Goal: Task Accomplishment & Management: Manage account settings

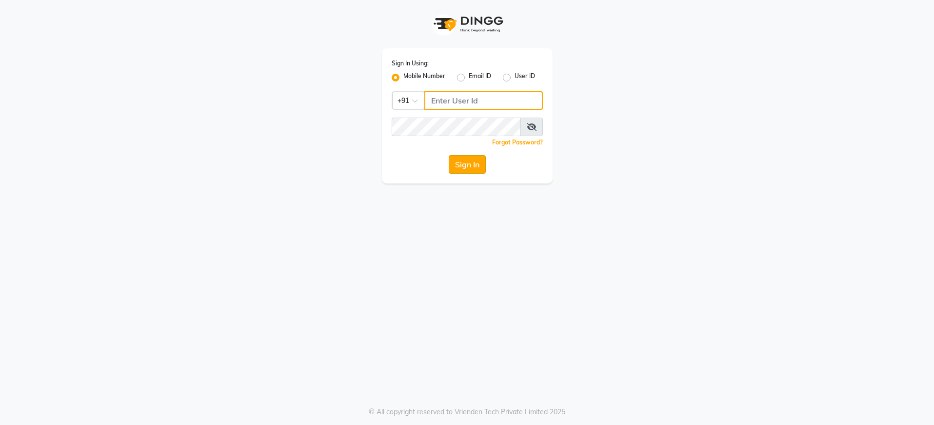
type input "8076415012"
click at [466, 160] on button "Sign In" at bounding box center [467, 164] width 37 height 19
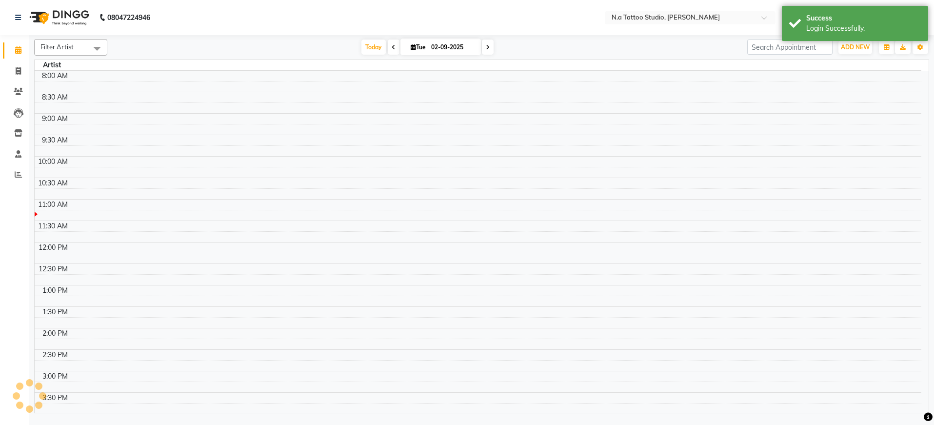
select select "en"
click at [456, 50] on input "02-09-2025" at bounding box center [452, 47] width 49 height 15
select select "9"
select select "2025"
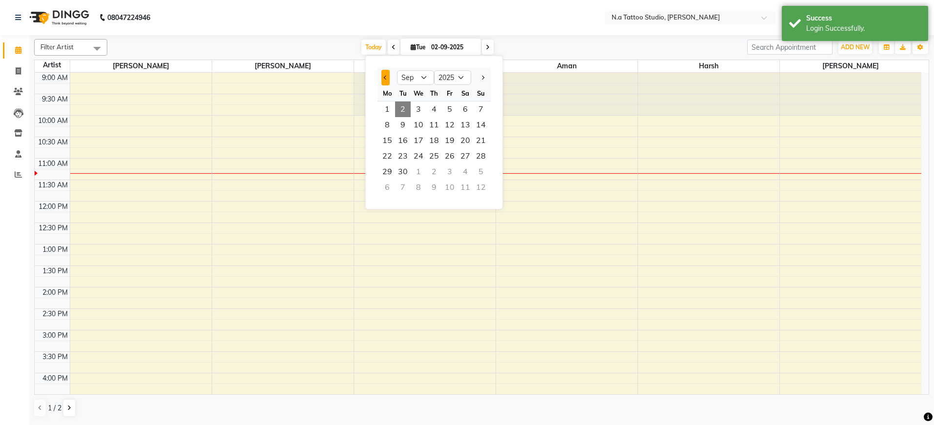
click at [383, 80] on button "Previous month" at bounding box center [385, 78] width 8 height 16
select select "8"
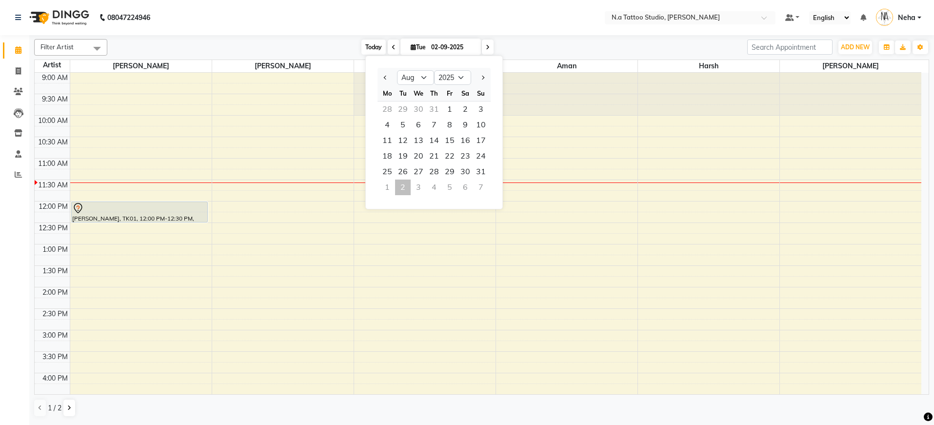
click at [378, 50] on span "Today" at bounding box center [373, 46] width 24 height 15
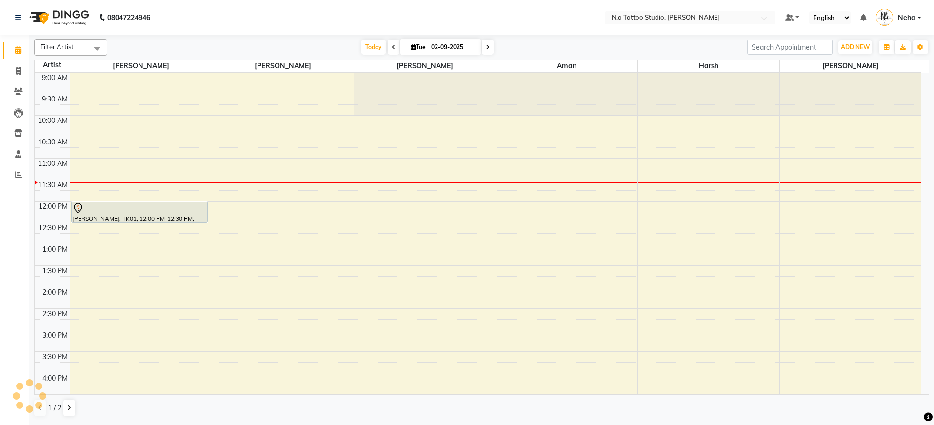
scroll to position [86, 0]
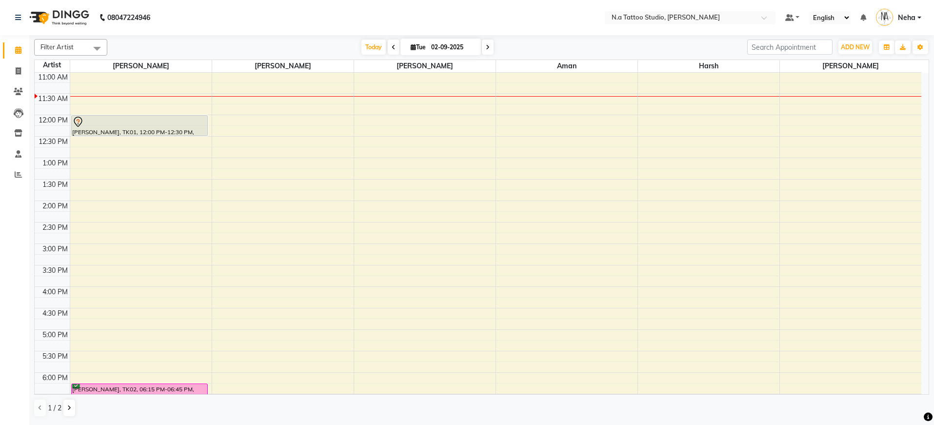
drag, startPoint x: 71, startPoint y: 43, endPoint x: 75, endPoint y: 62, distance: 18.8
click at [72, 43] on span "Filter Artist" at bounding box center [56, 47] width 33 height 8
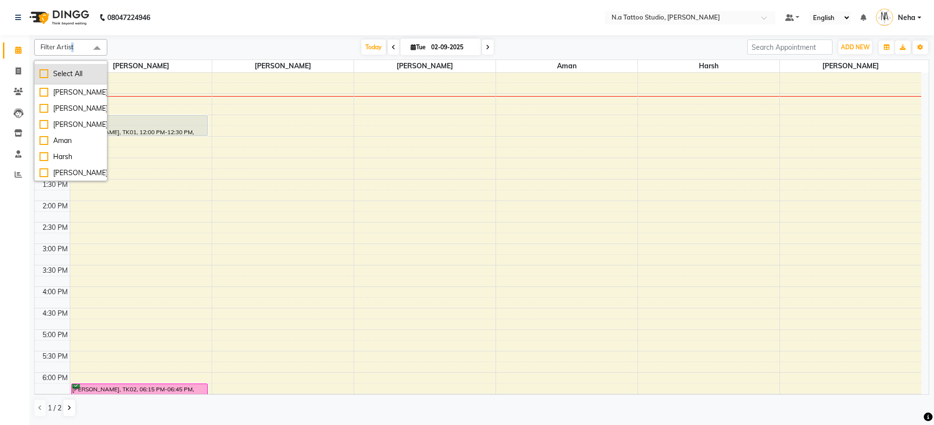
click at [74, 76] on div "Select All" at bounding box center [70, 74] width 62 height 10
checkbox input "true"
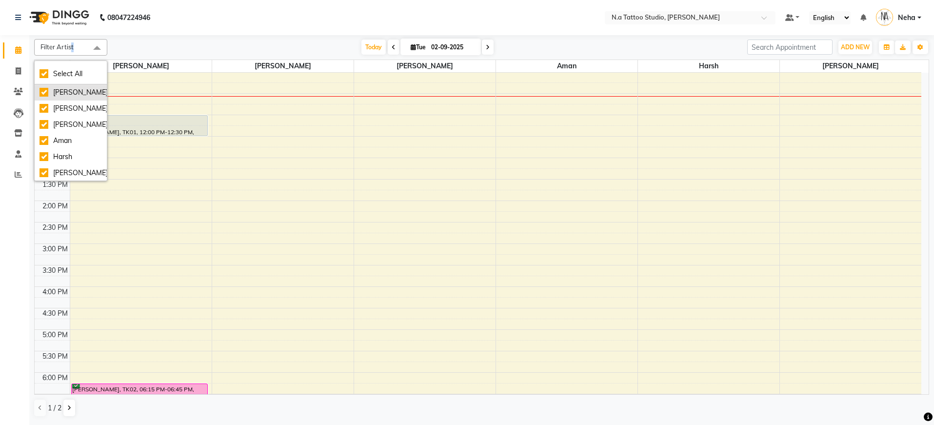
checkbox input "true"
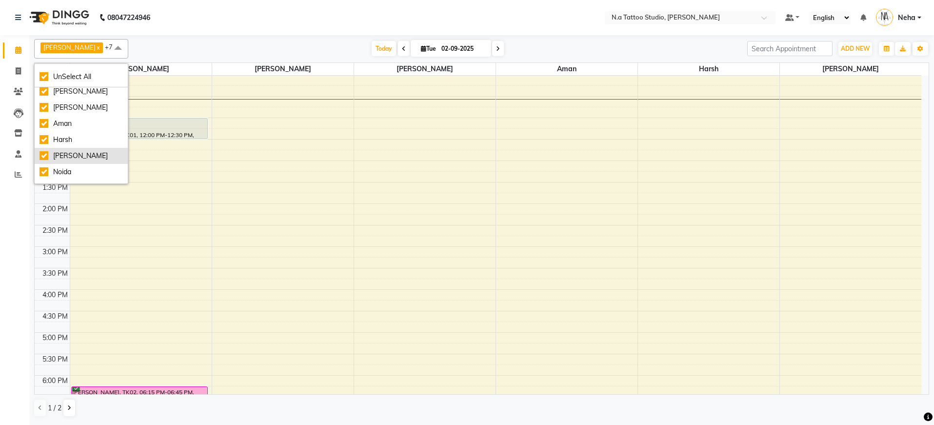
scroll to position [33, 0]
drag, startPoint x: 87, startPoint y: 157, endPoint x: 196, endPoint y: 87, distance: 129.7
click at [89, 157] on div "Noida" at bounding box center [80, 159] width 83 height 10
checkbox input "false"
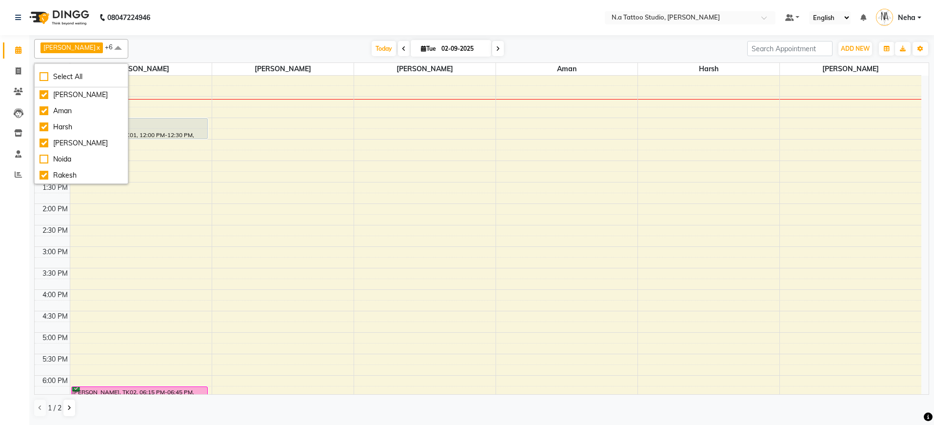
click at [281, 31] on nav "08047224946 Select Location × N.a Tattoo Studio, Karol Bagh Default Panel My Pa…" at bounding box center [467, 17] width 934 height 35
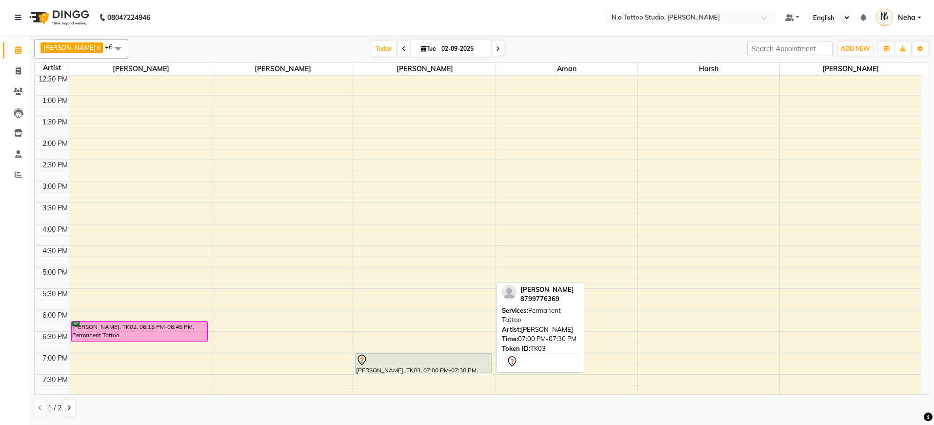
scroll to position [239, 0]
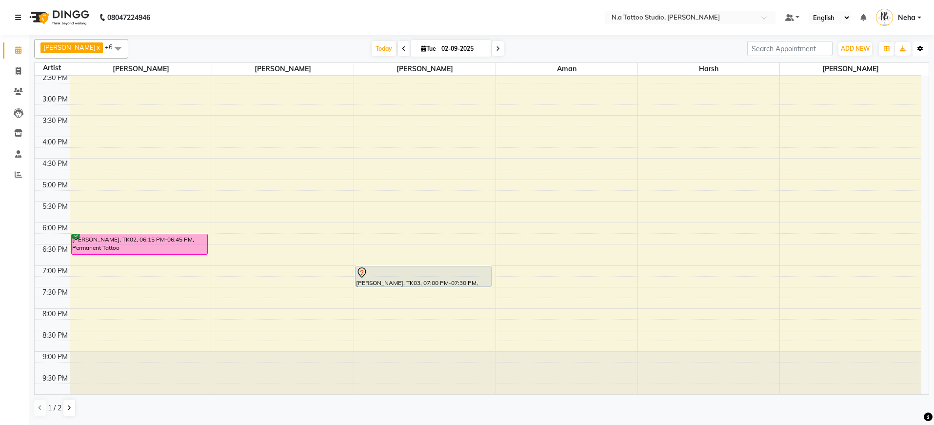
click at [920, 50] on icon "button" at bounding box center [920, 49] width 6 height 6
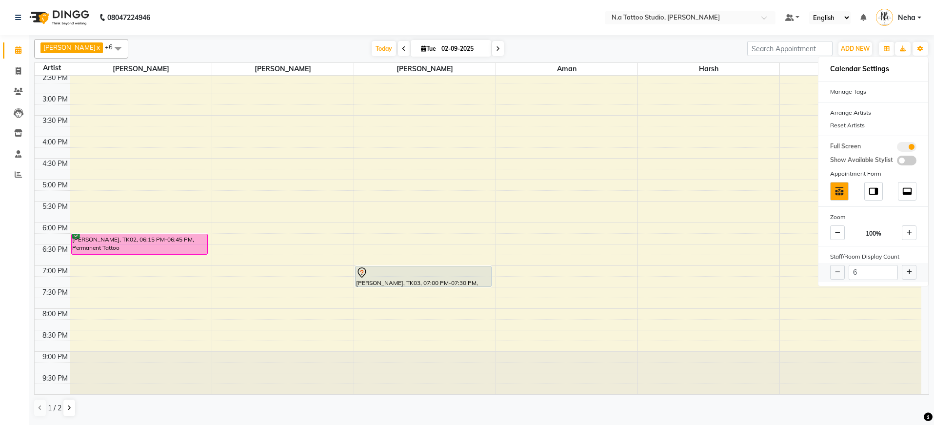
click at [907, 273] on icon at bounding box center [908, 272] width 5 height 6
type input "7"
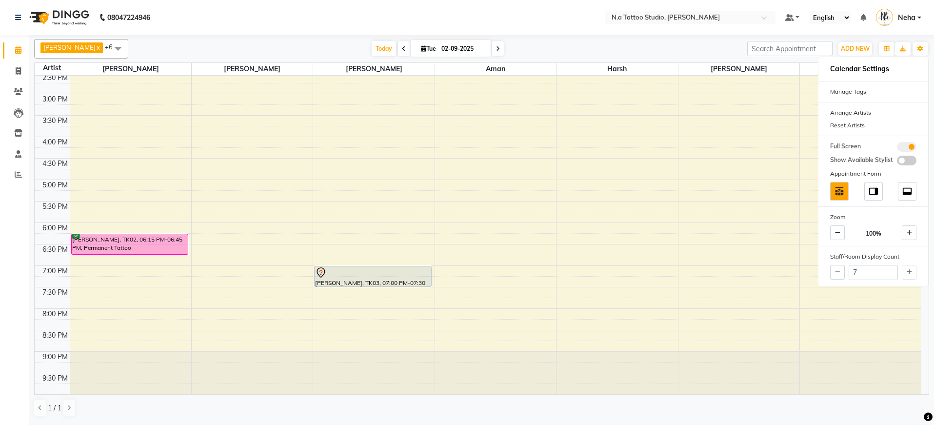
click at [570, 40] on div "Abhishek Ahuja x Megha Ahuja x Rohan x Aman x Harsh x Mayank Chopra x Rakesh x …" at bounding box center [481, 49] width 895 height 20
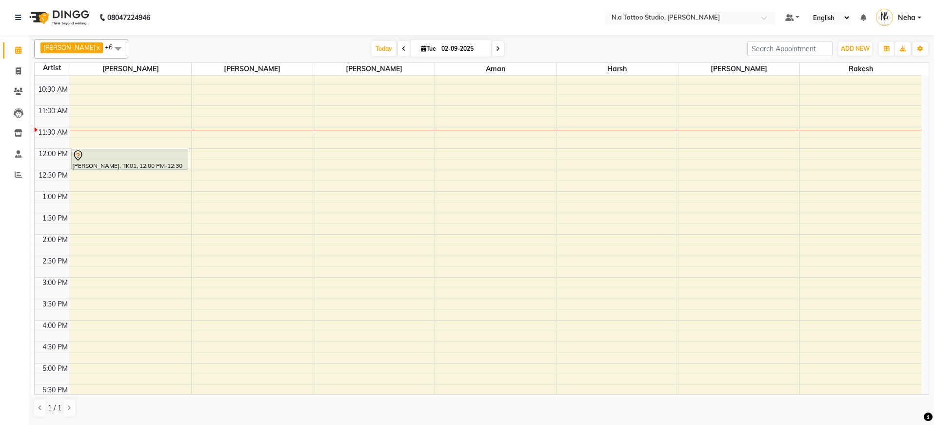
scroll to position [0, 0]
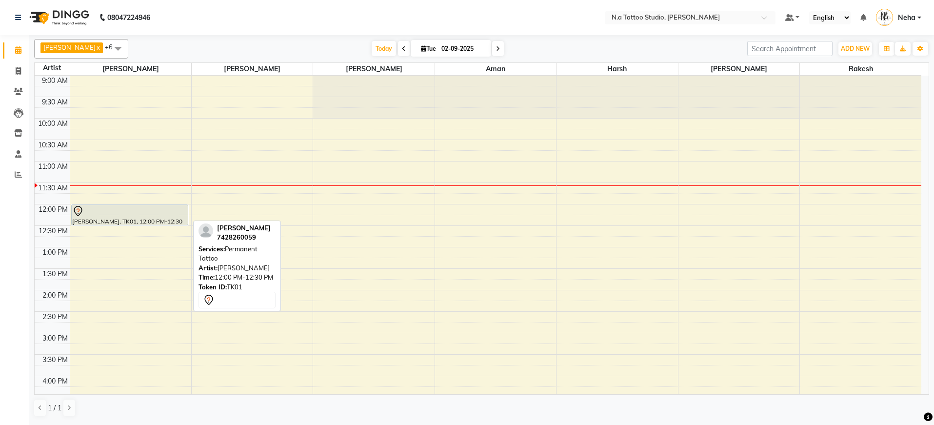
click at [121, 216] on div at bounding box center [129, 211] width 115 height 12
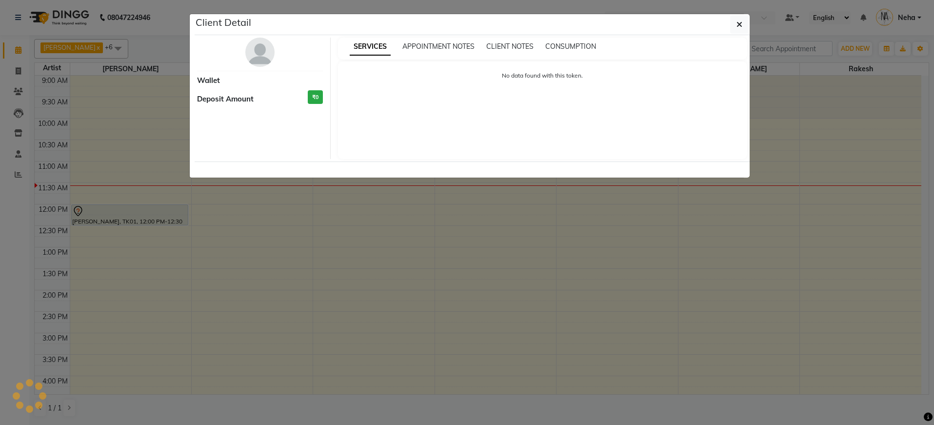
select select "7"
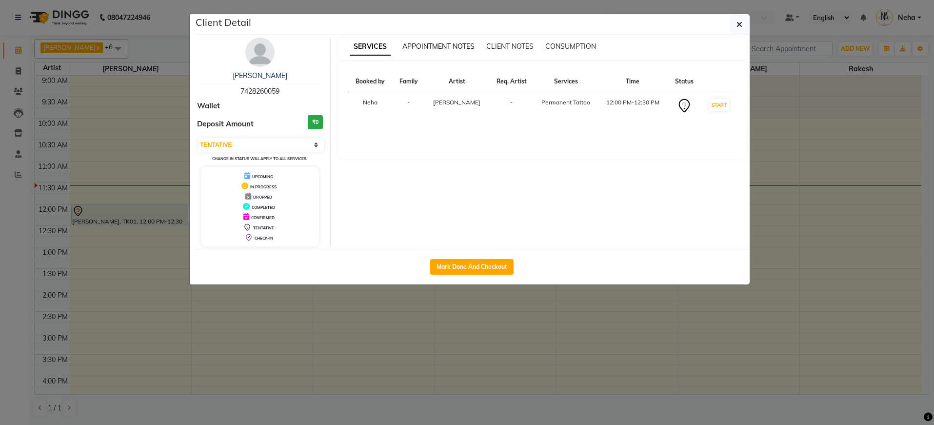
click at [439, 47] on span "APPOINTMENT NOTES" at bounding box center [438, 46] width 72 height 9
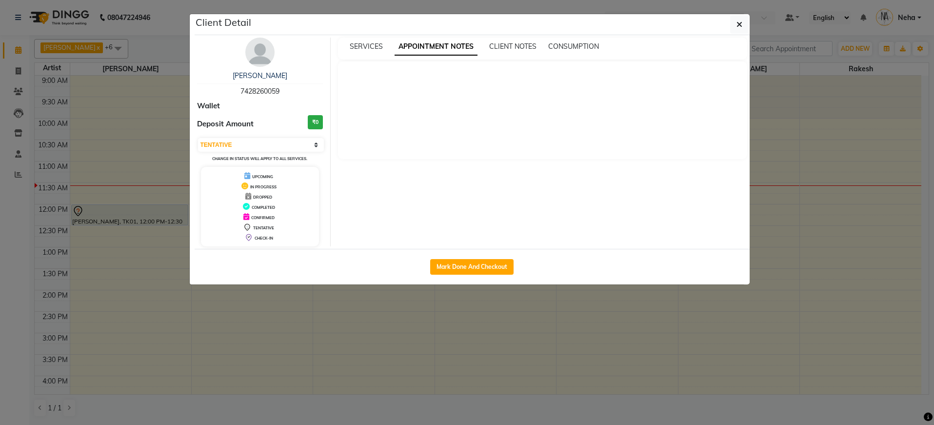
click at [259, 94] on span "7428260059" at bounding box center [259, 91] width 39 height 9
copy span "7428260059"
drag, startPoint x: 741, startPoint y: 23, endPoint x: 618, endPoint y: 51, distance: 126.0
click at [741, 23] on icon "button" at bounding box center [739, 24] width 6 height 8
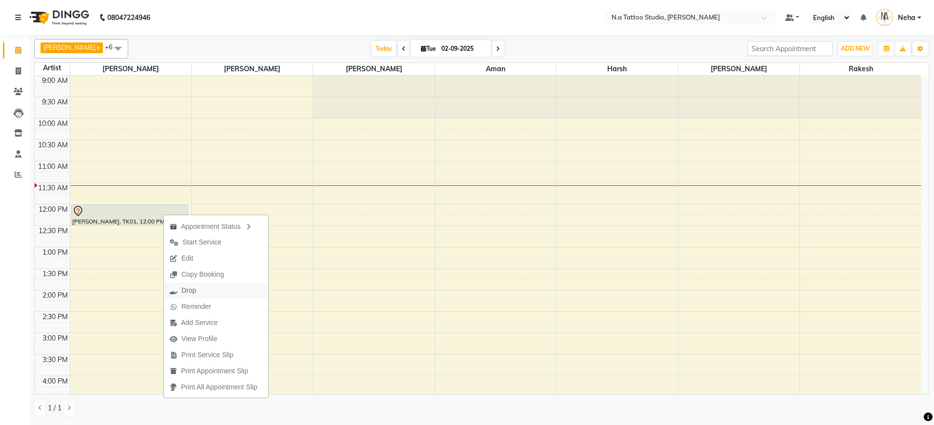
click at [193, 287] on span "Drop" at bounding box center [188, 290] width 15 height 10
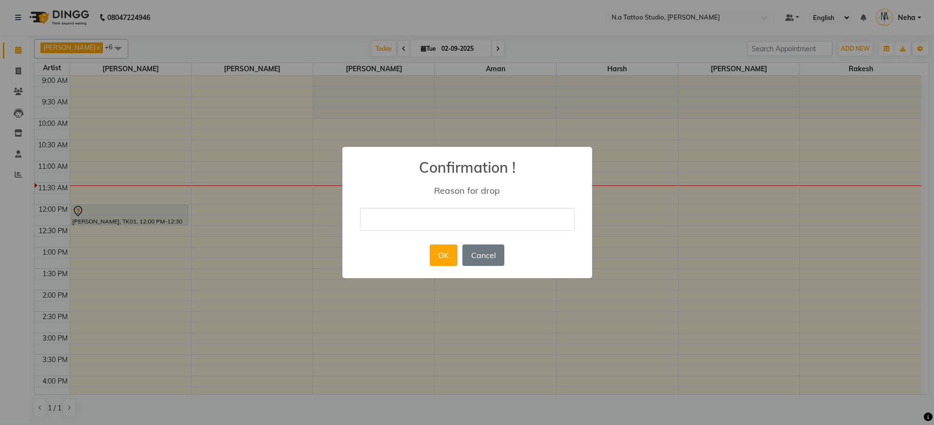
click at [400, 225] on input "text" at bounding box center [467, 219] width 215 height 23
type input "drop"
click at [446, 251] on button "OK" at bounding box center [444, 254] width 28 height 21
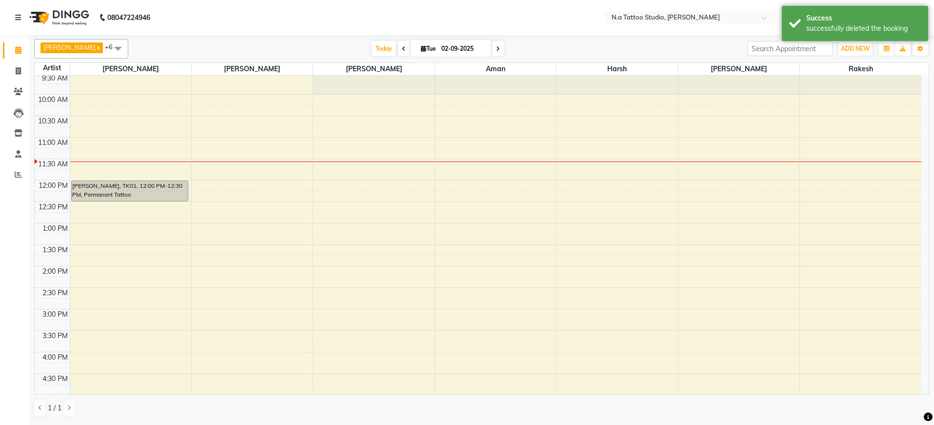
scroll to position [239, 0]
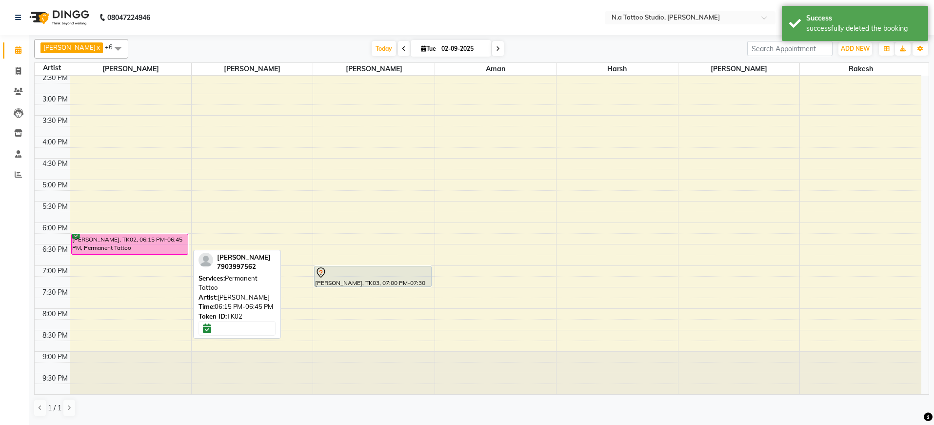
click at [81, 239] on div "Chandan Vats, TK02, 06:15 PM-06:45 PM, Permanent Tattoo" at bounding box center [130, 244] width 116 height 20
select select "6"
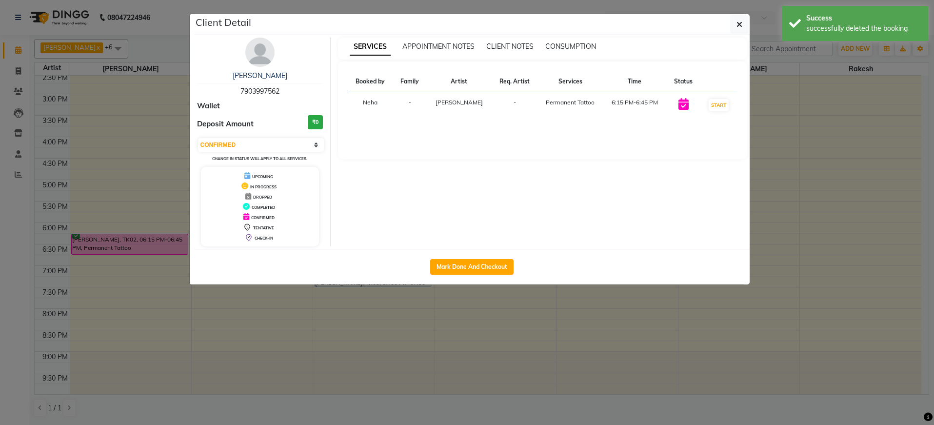
click at [274, 90] on span "7903997562" at bounding box center [259, 91] width 39 height 9
copy span "7903997562"
click at [457, 46] on span "APPOINTMENT NOTES" at bounding box center [438, 46] width 72 height 9
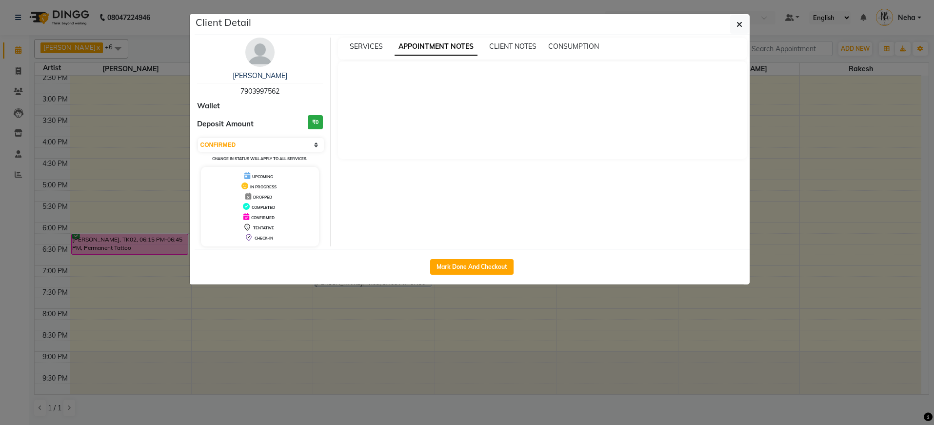
click at [749, 21] on div "Client Detail" at bounding box center [472, 24] width 555 height 21
click at [745, 22] on button "button" at bounding box center [739, 24] width 19 height 19
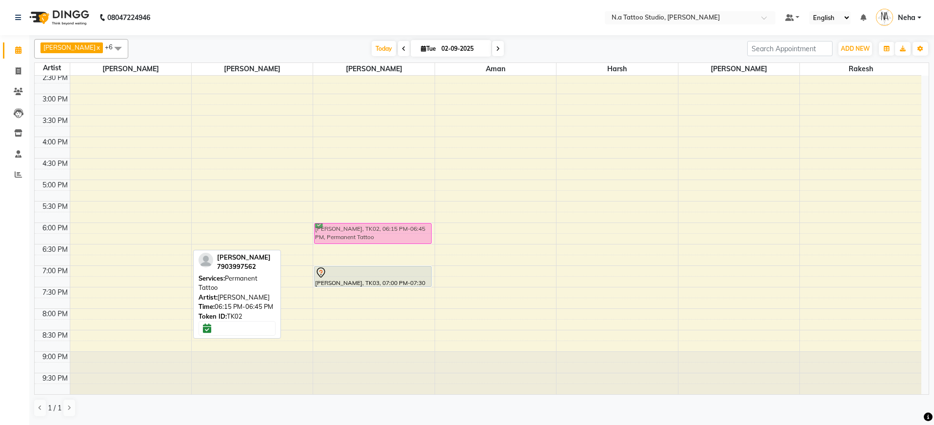
drag, startPoint x: 137, startPoint y: 242, endPoint x: 364, endPoint y: 234, distance: 227.9
click at [364, 234] on tr "Robin vikal, TK01, 12:00 PM-12:30 PM, Permanent Tattoo Chandan Vats, TK02, 06:1…" at bounding box center [478, 115] width 886 height 557
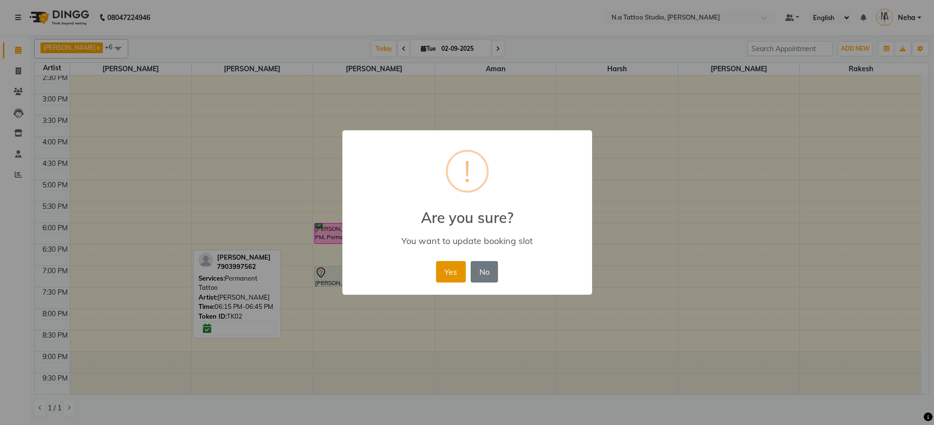
click at [447, 270] on button "Yes" at bounding box center [451, 271] width 30 height 21
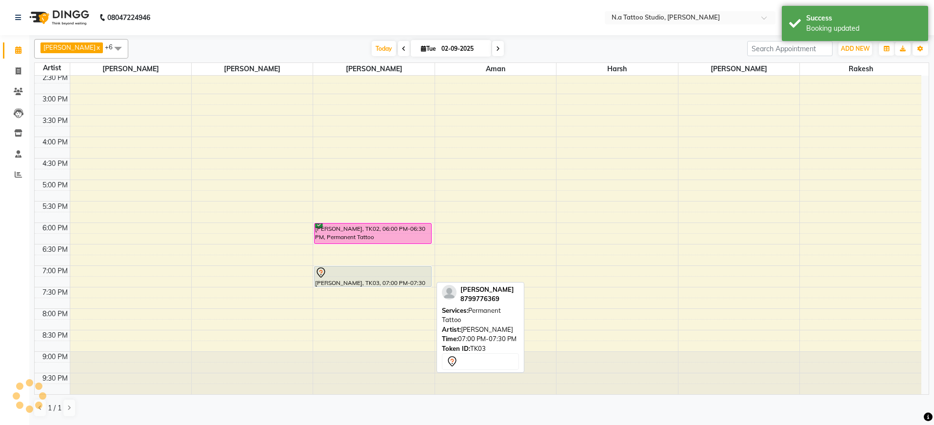
click at [386, 276] on div at bounding box center [372, 273] width 115 height 12
click at [365, 280] on div "[PERSON_NAME], TK03, 07:00 PM-07:30 PM, Permanent Tattoo" at bounding box center [373, 276] width 116 height 20
select select "7"
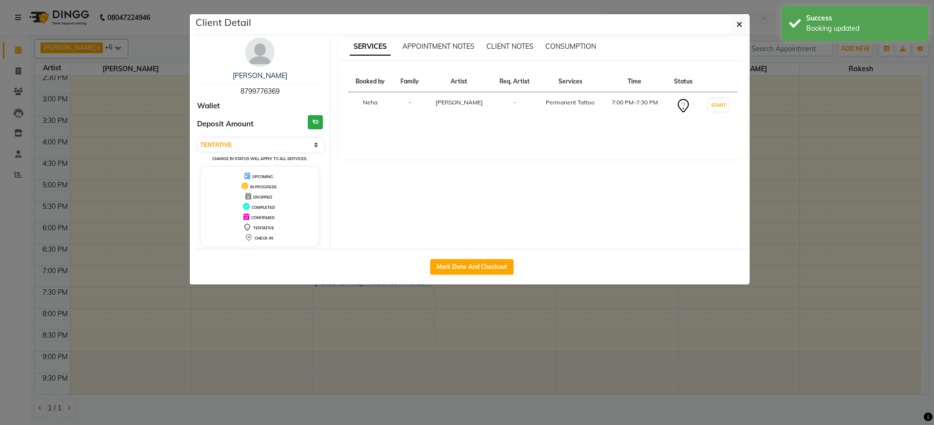
click at [247, 89] on span "8799776369" at bounding box center [259, 91] width 39 height 9
copy span "8799776369"
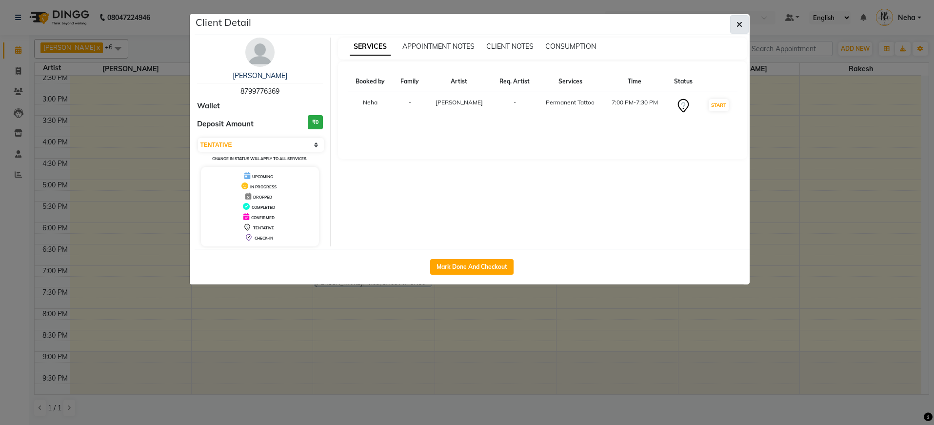
click at [741, 27] on icon "button" at bounding box center [739, 24] width 6 height 8
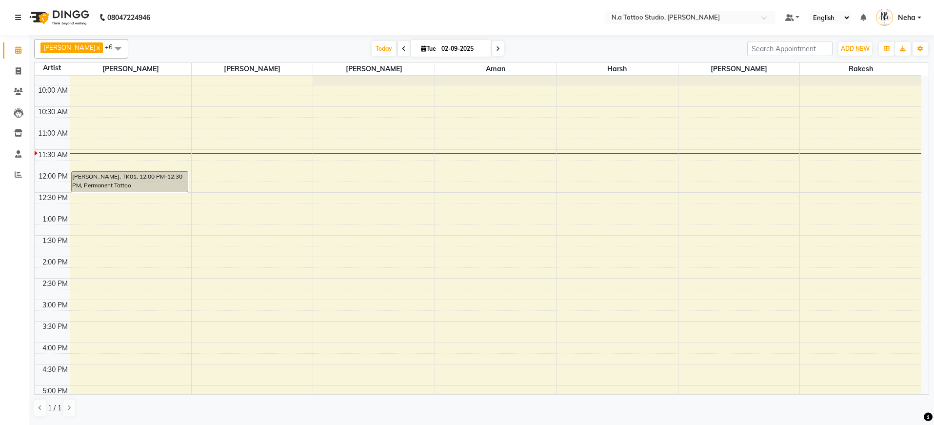
scroll to position [0, 0]
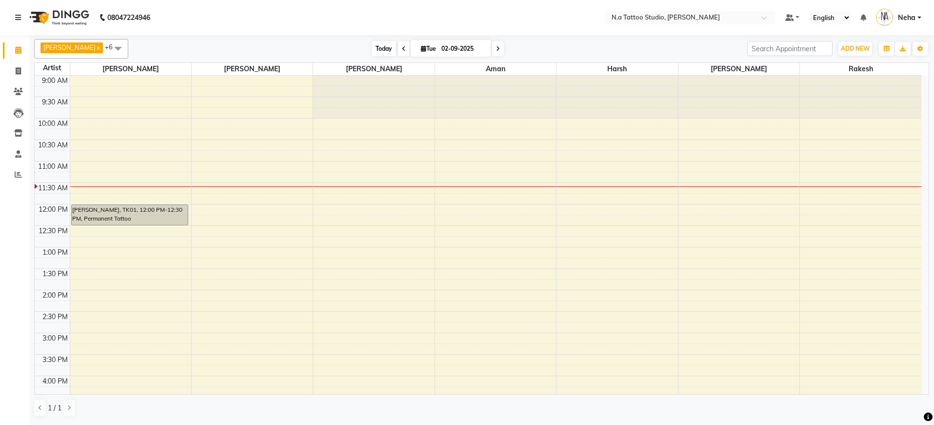
click at [374, 54] on span "Today" at bounding box center [384, 48] width 24 height 15
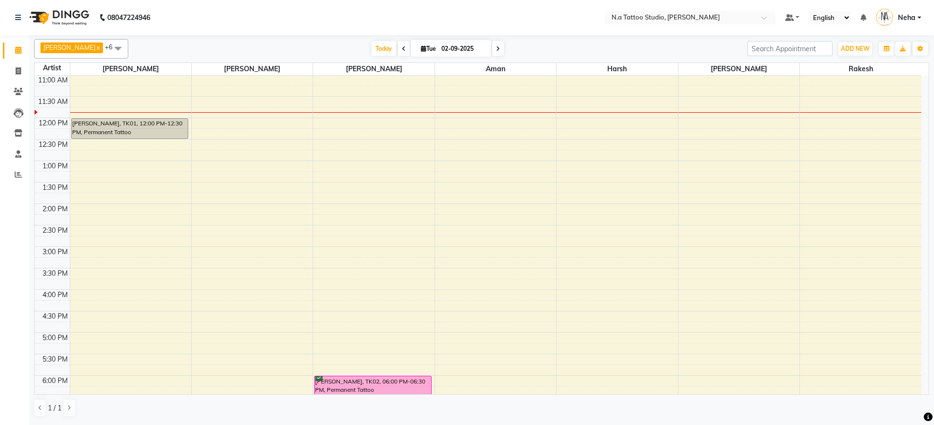
click at [402, 51] on span at bounding box center [404, 48] width 12 height 15
type input "[DATE]"
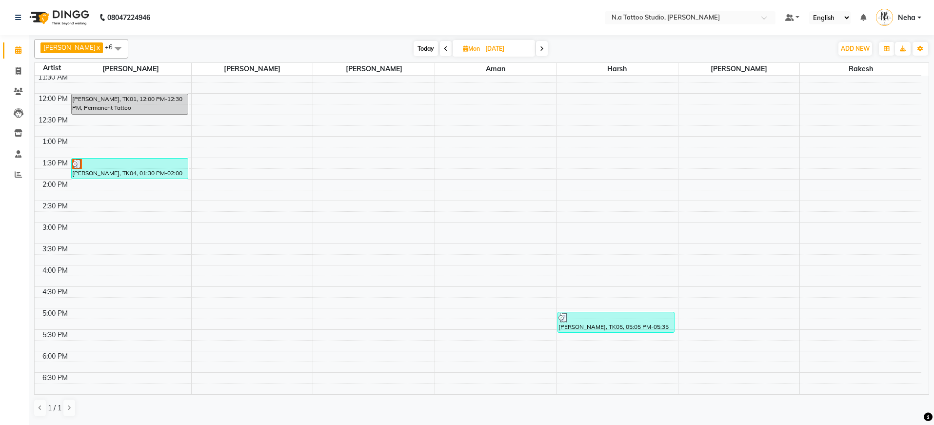
scroll to position [92, 0]
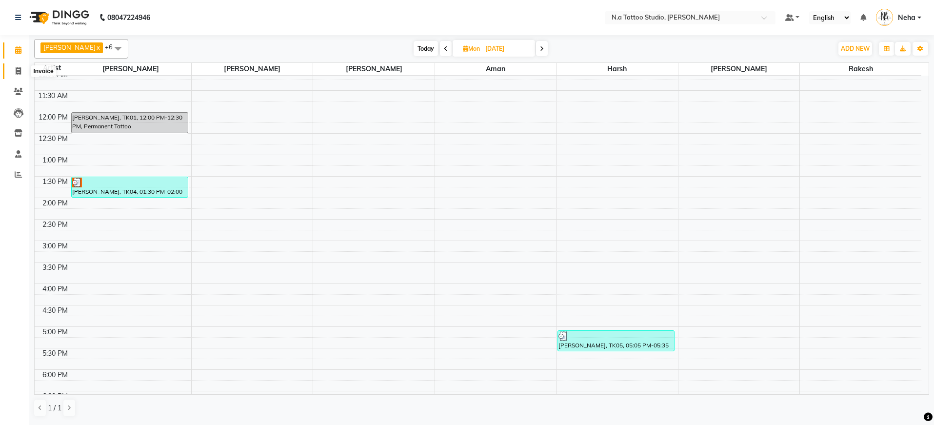
click at [20, 69] on icon at bounding box center [18, 70] width 5 height 7
select select "service"
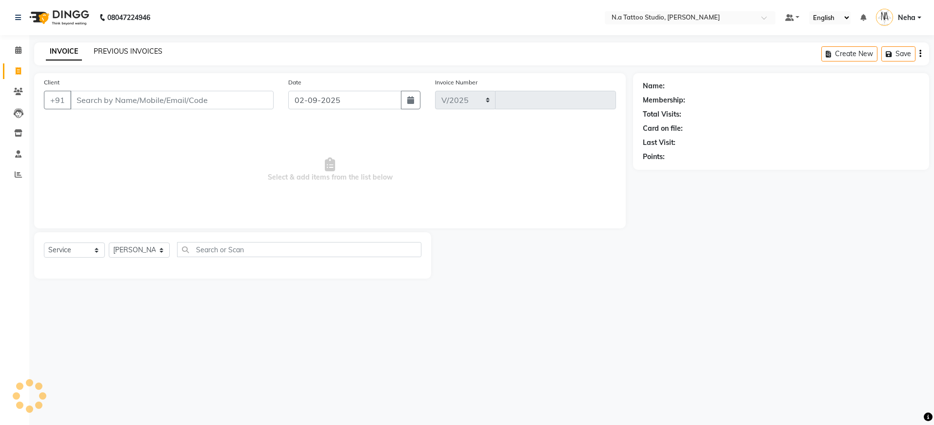
select select "4590"
type input "0604"
click at [133, 47] on link "PREVIOUS INVOICES" at bounding box center [128, 51] width 69 height 9
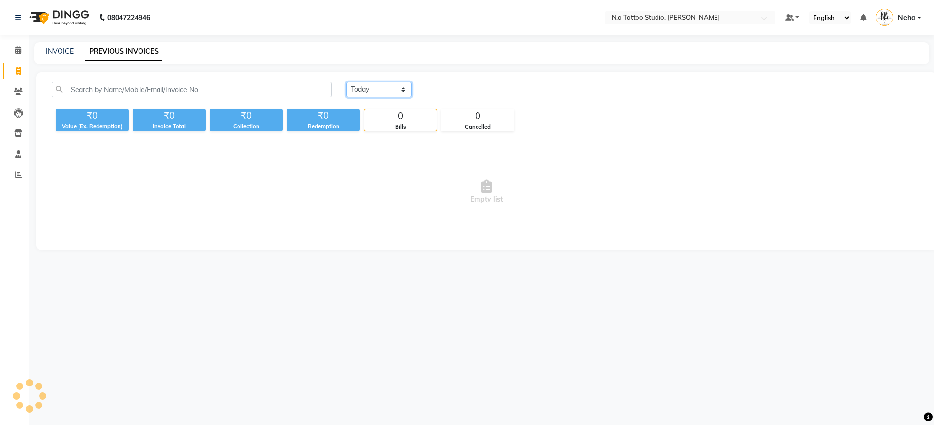
click at [382, 91] on select "Today Yesterday Custom Range" at bounding box center [378, 89] width 65 height 15
select select "yesterday"
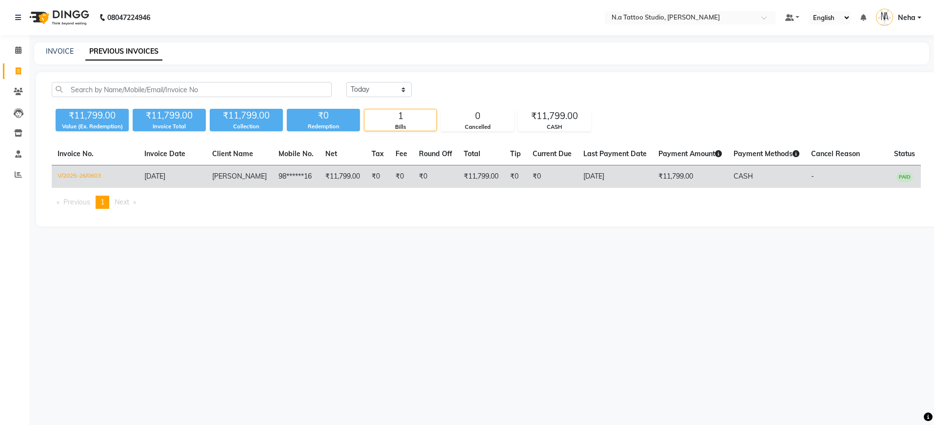
click at [462, 187] on td "₹11,799.00" at bounding box center [481, 176] width 46 height 23
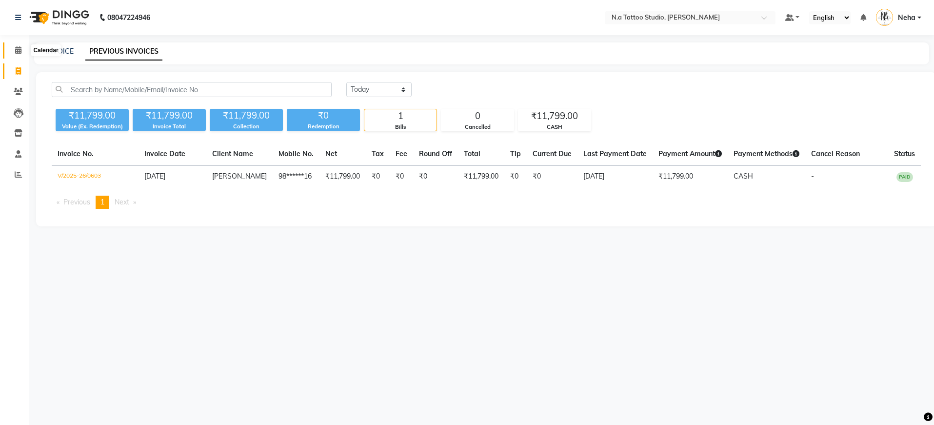
click at [17, 47] on icon at bounding box center [18, 49] width 6 height 7
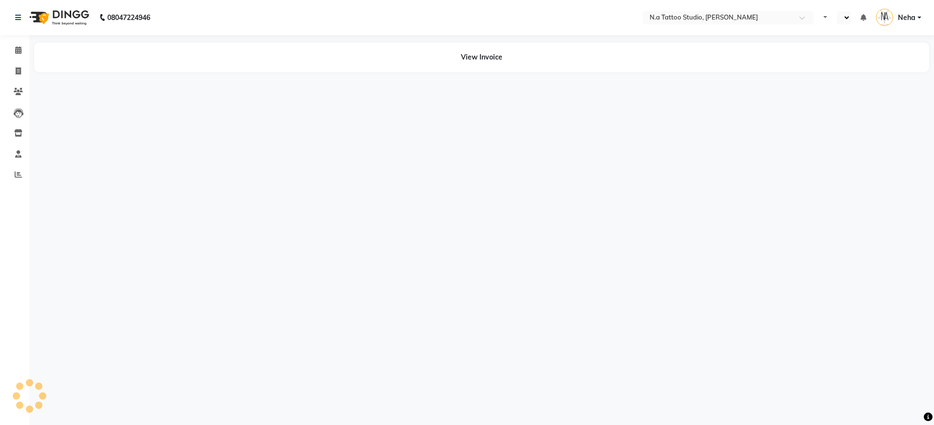
select select "en"
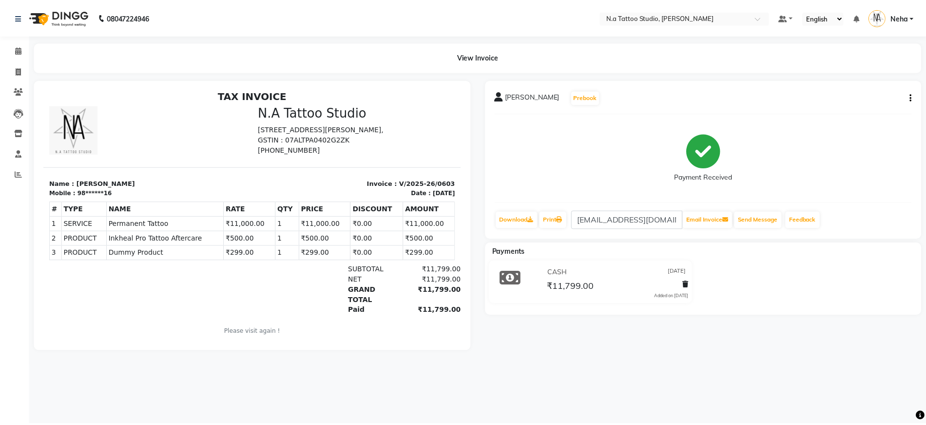
scroll to position [8, 0]
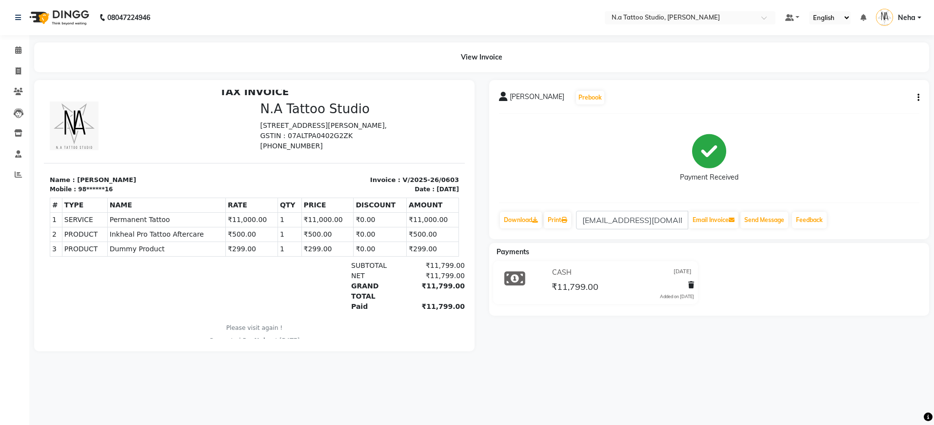
click at [918, 98] on icon "button" at bounding box center [918, 98] width 2 height 0
click at [861, 98] on div "Edit Invoice" at bounding box center [869, 98] width 67 height 12
select select "service"
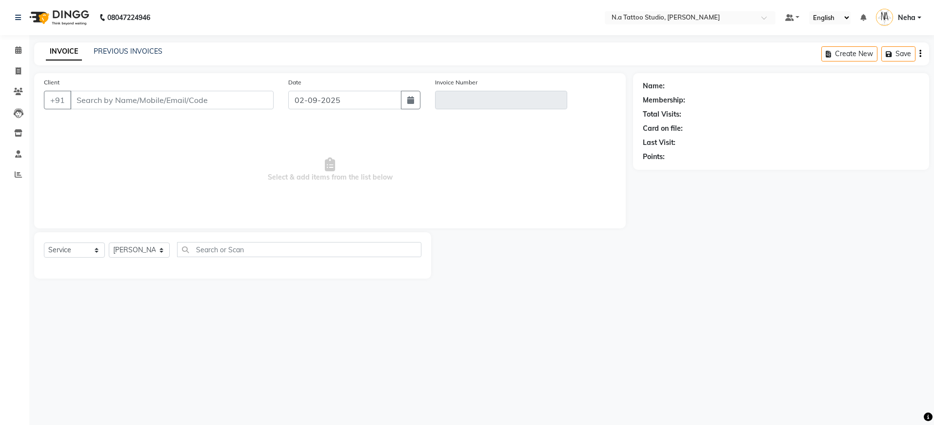
drag, startPoint x: 921, startPoint y: 53, endPoint x: 888, endPoint y: 65, distance: 35.0
click at [921, 54] on icon "button" at bounding box center [920, 54] width 2 height 0
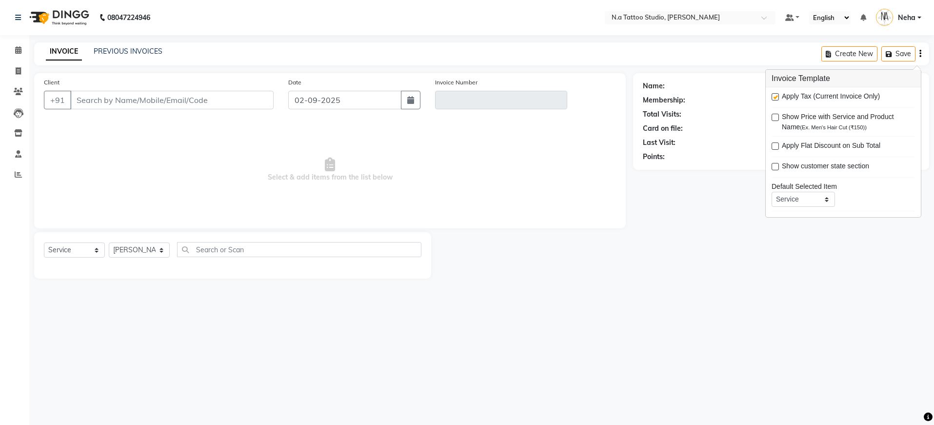
type input "98******16"
type input "V/2025-26/0603"
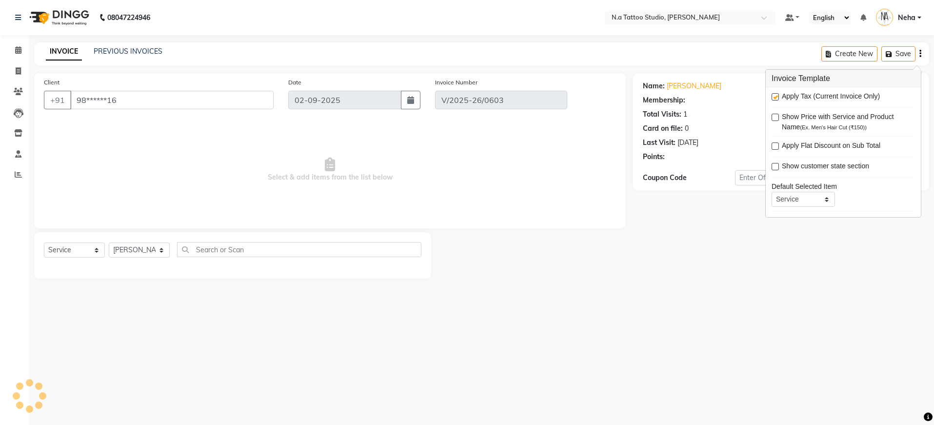
click at [776, 95] on label at bounding box center [774, 96] width 7 height 7
click at [776, 95] on input "checkbox" at bounding box center [774, 97] width 6 height 6
checkbox input "false"
type input "[DATE]"
select select "select"
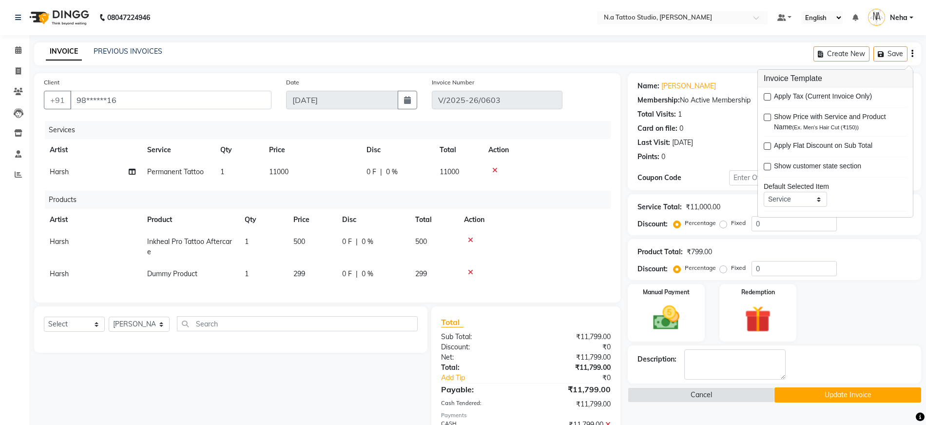
click at [87, 176] on td "Harsh" at bounding box center [93, 172] width 98 height 22
select select "74199"
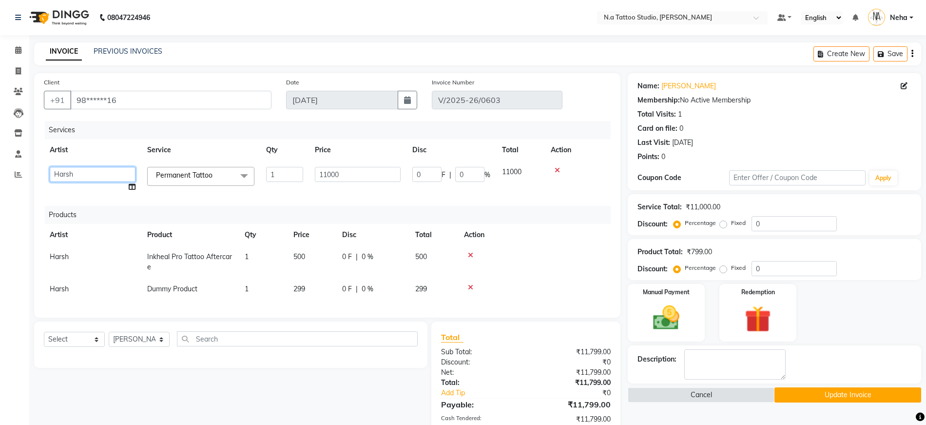
click at [102, 171] on select "[PERSON_NAME] [PERSON_NAME] [PERSON_NAME] Manager [PERSON_NAME] [PERSON_NAME] […" at bounding box center [93, 174] width 86 height 15
click at [90, 254] on td "Harsh" at bounding box center [93, 262] width 98 height 32
select select "74199"
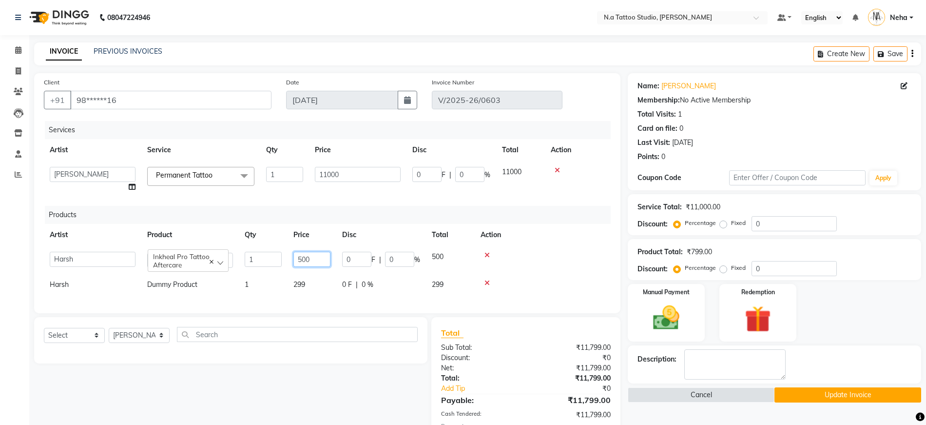
click at [322, 258] on input "500" at bounding box center [312, 259] width 37 height 15
type input "0"
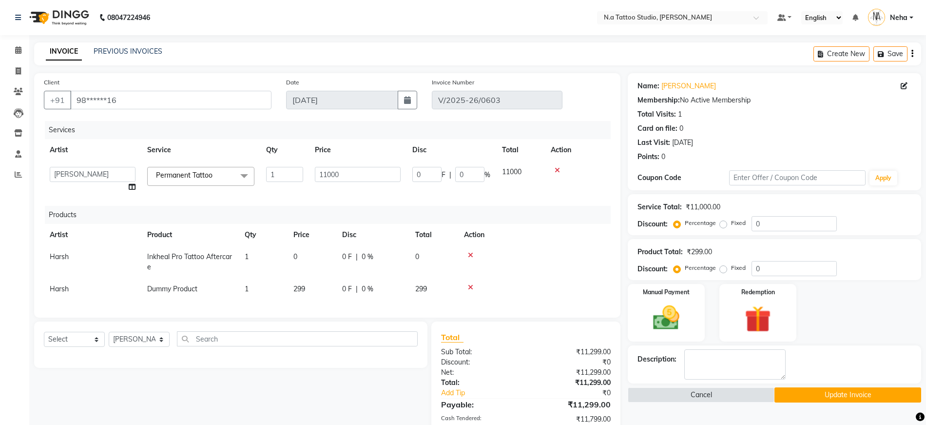
click at [315, 280] on td "299" at bounding box center [312, 289] width 49 height 22
select select "74199"
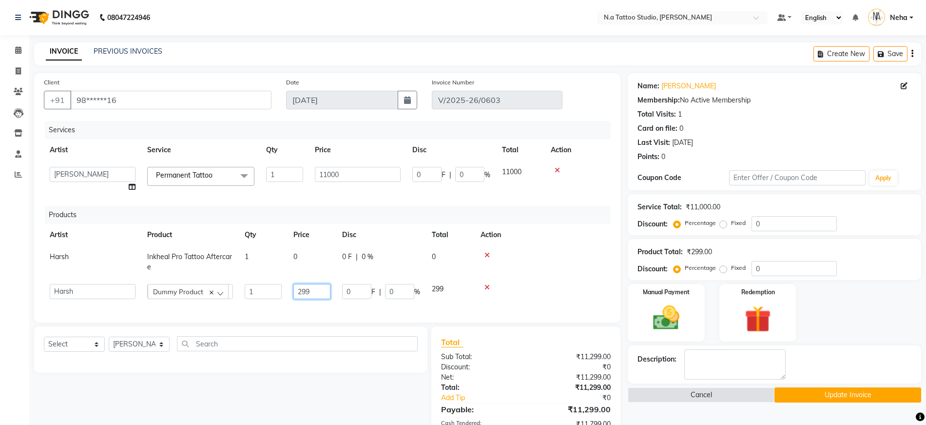
click at [319, 293] on input "299" at bounding box center [312, 291] width 37 height 15
type input "0"
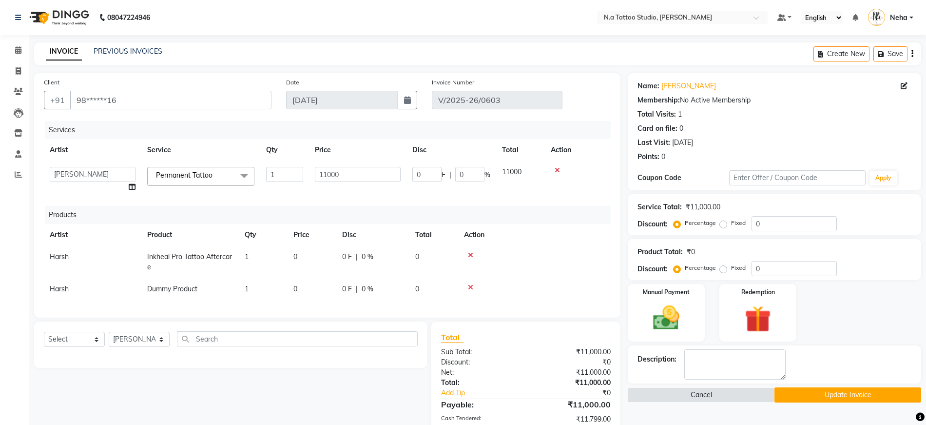
click at [544, 303] on div "Services Artist Service Qty Price Disc Total Action [PERSON_NAME] [PERSON_NAME]…" at bounding box center [327, 214] width 567 height 187
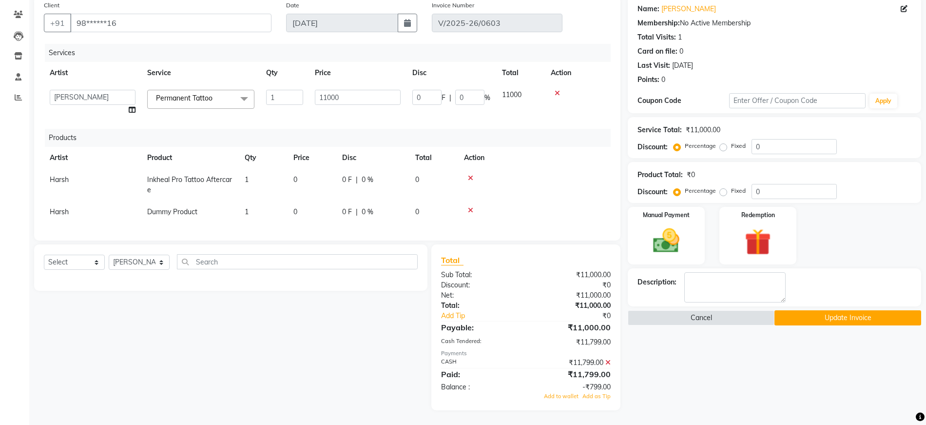
scroll to position [84, 0]
click at [608, 361] on icon at bounding box center [608, 362] width 5 height 7
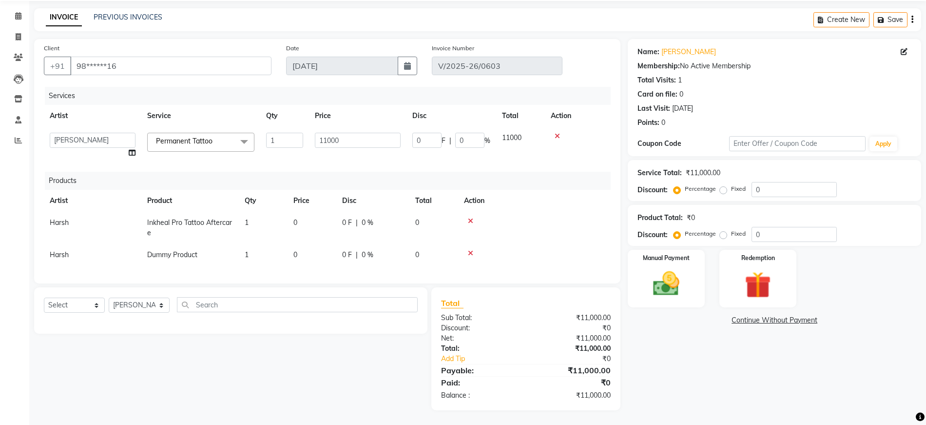
scroll to position [41, 0]
click at [672, 274] on img at bounding box center [666, 284] width 45 height 32
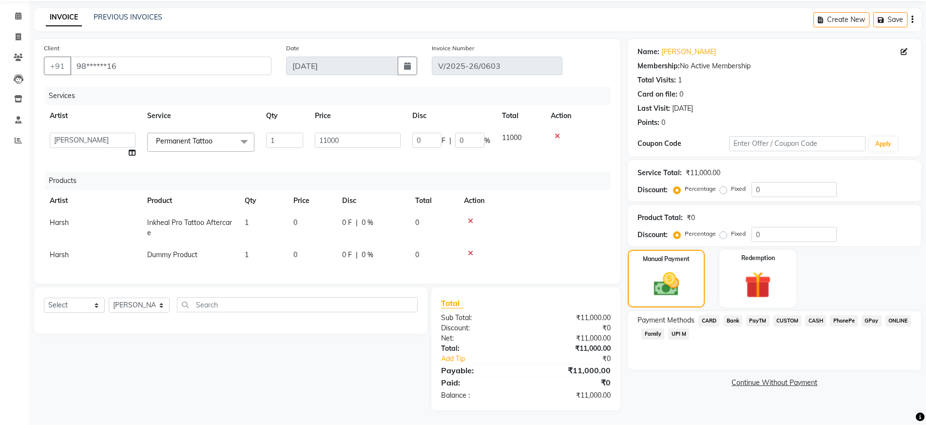
click at [812, 315] on span "CASH" at bounding box center [816, 320] width 21 height 11
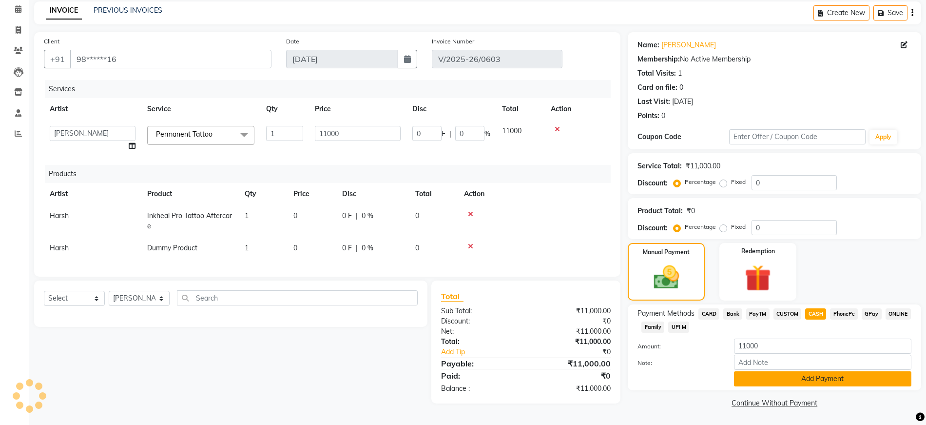
click at [837, 379] on button "Add Payment" at bounding box center [822, 378] width 177 height 15
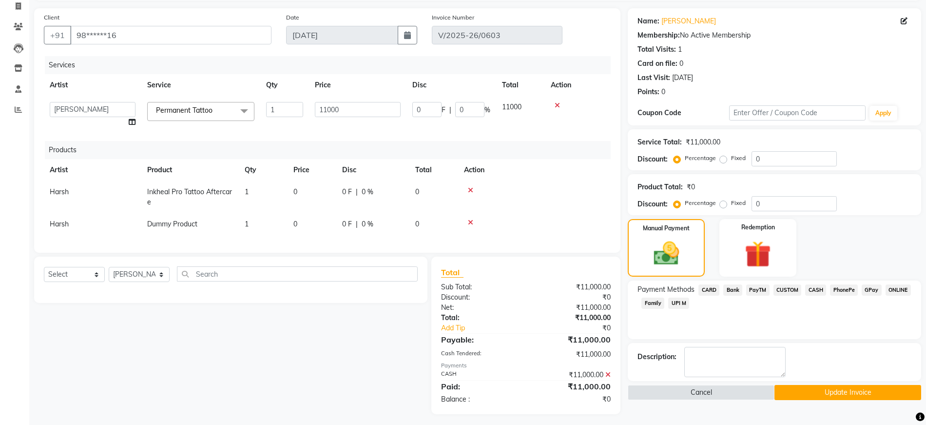
scroll to position [76, 0]
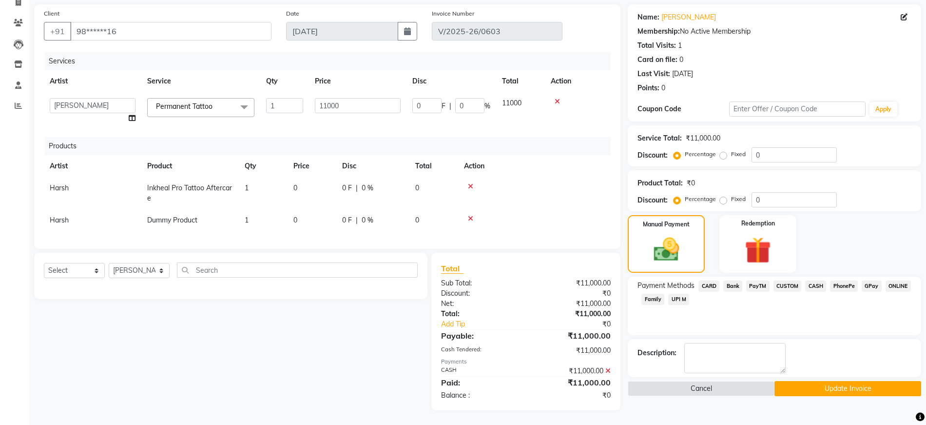
click at [842, 382] on button "Update Invoice" at bounding box center [848, 388] width 147 height 15
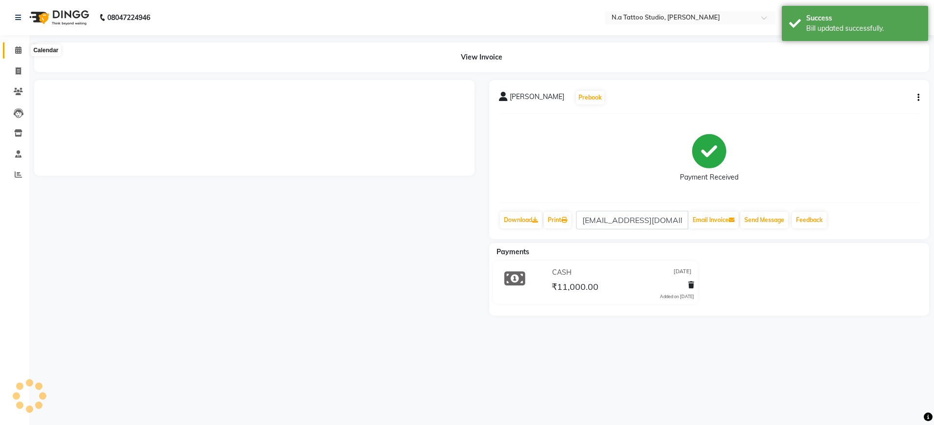
click at [20, 50] on icon at bounding box center [18, 49] width 6 height 7
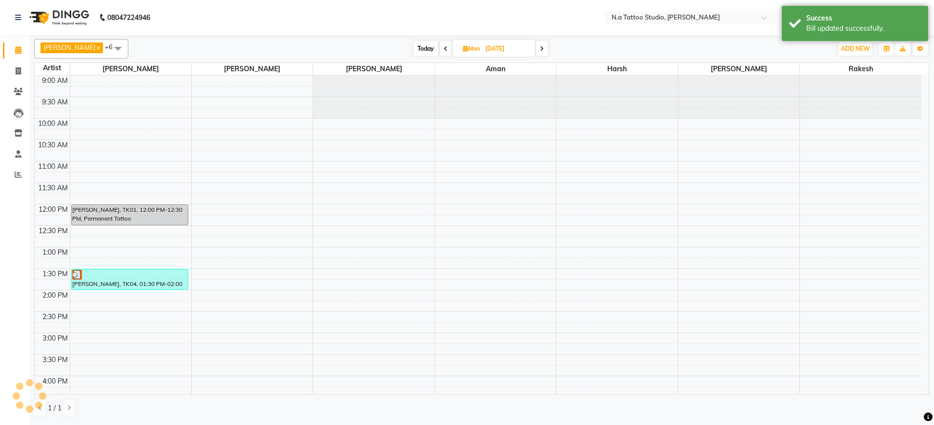
click at [420, 52] on span "Today" at bounding box center [425, 48] width 24 height 15
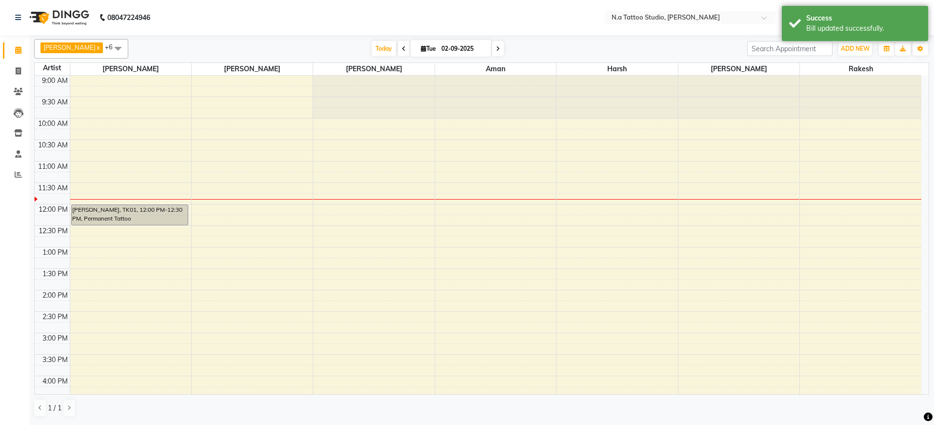
click at [496, 50] on icon at bounding box center [498, 49] width 4 height 6
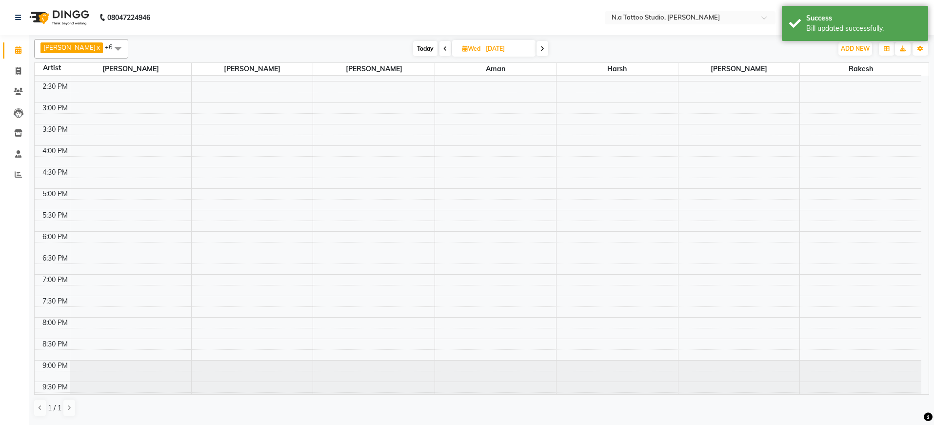
scroll to position [239, 0]
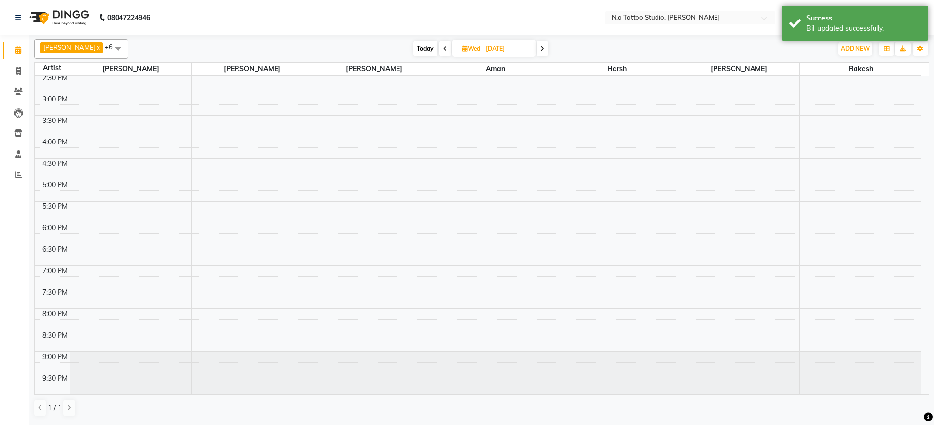
click at [423, 48] on span "Today" at bounding box center [425, 48] width 24 height 15
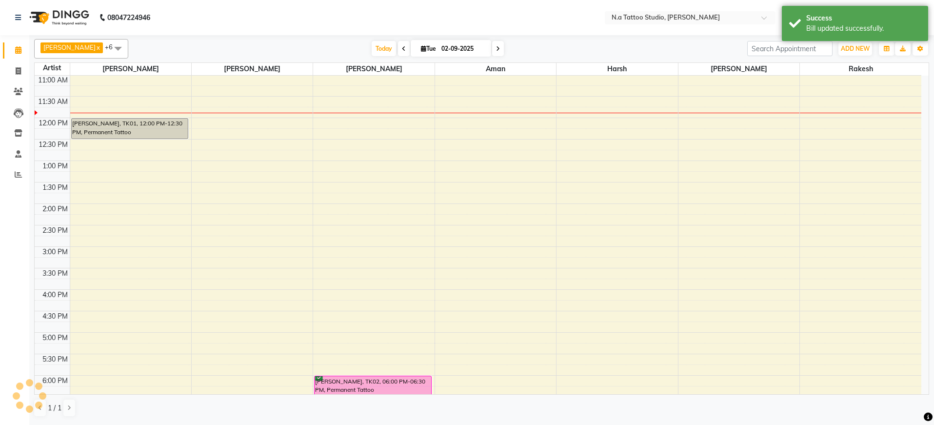
click at [402, 51] on icon at bounding box center [404, 49] width 4 height 6
type input "[DATE]"
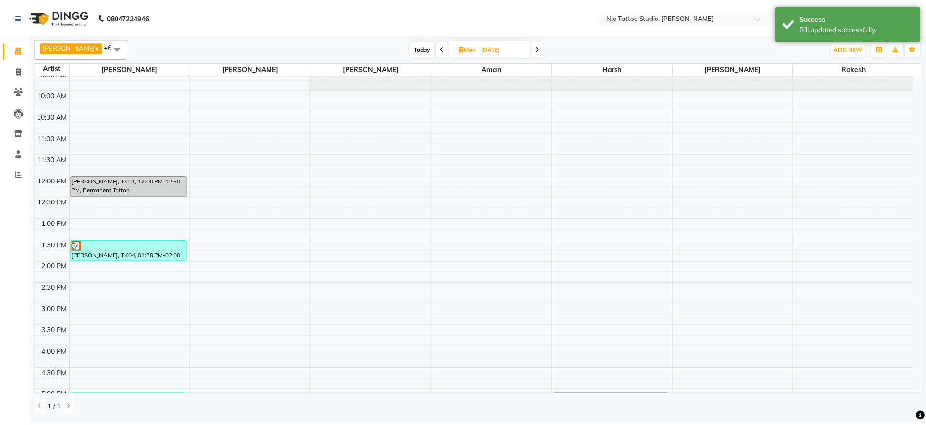
scroll to position [61, 0]
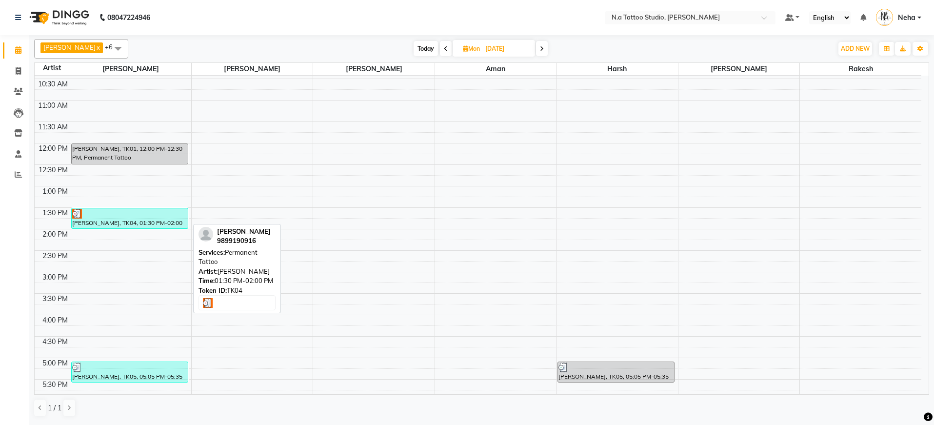
click at [116, 220] on div "[PERSON_NAME], TK04, 01:30 PM-02:00 PM, Permanent Tattoo" at bounding box center [130, 218] width 116 height 20
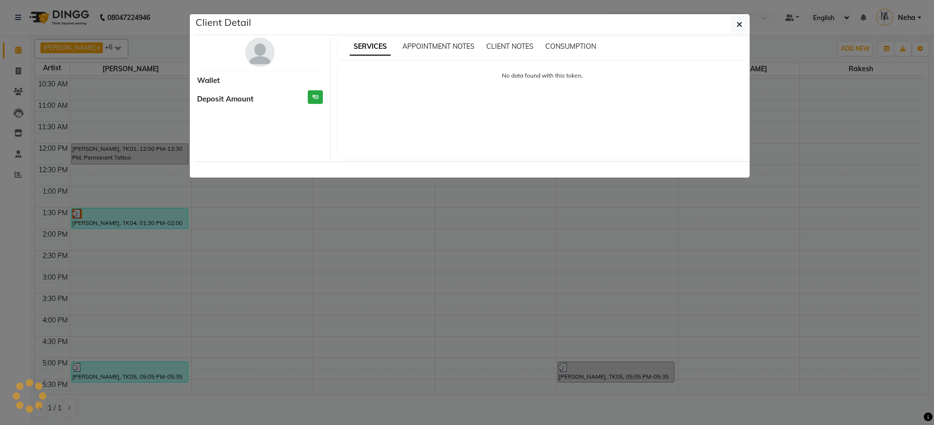
select select "3"
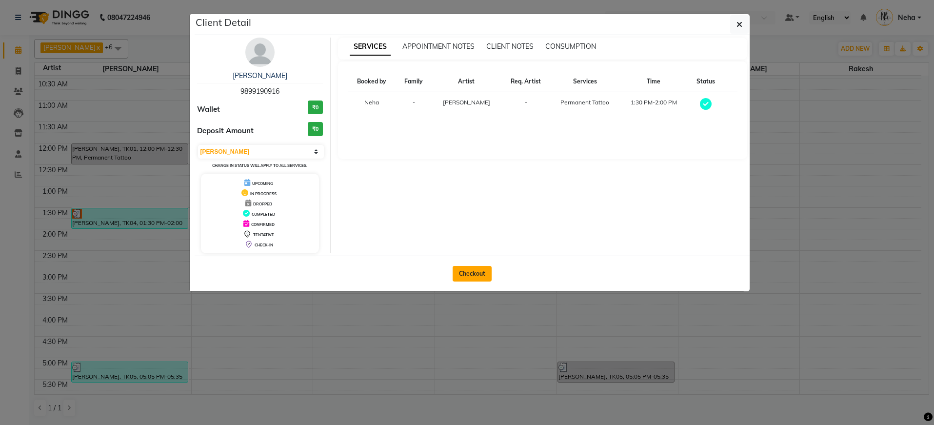
click at [474, 269] on button "Checkout" at bounding box center [471, 274] width 39 height 16
select select "service"
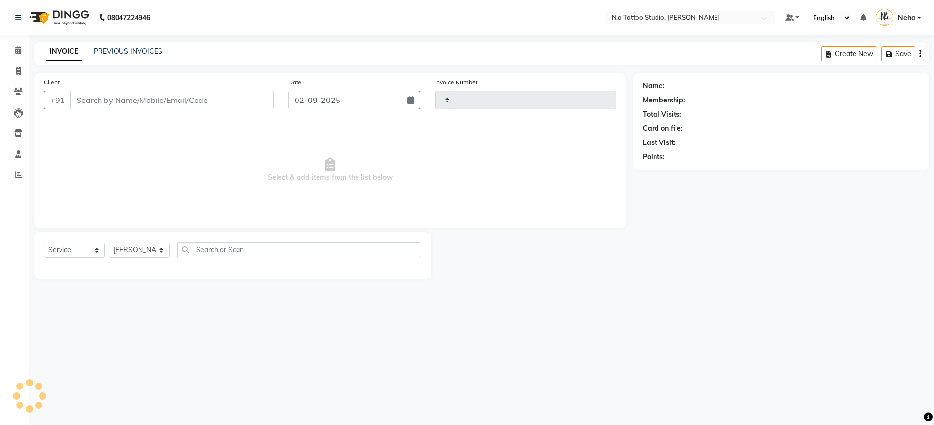
type input "0604"
select select "4590"
type input "98******16"
type input "[DATE]"
select select "26601"
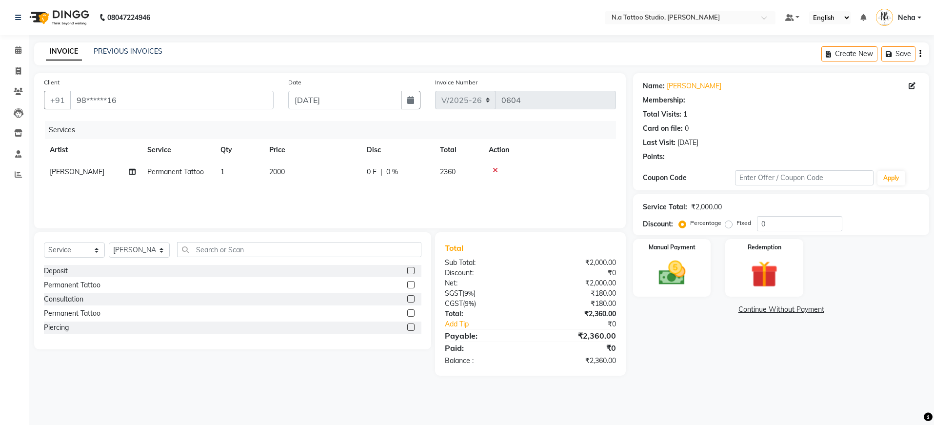
click at [348, 177] on td "2000" at bounding box center [312, 172] width 98 height 22
click at [361, 172] on input "2000" at bounding box center [358, 174] width 86 height 15
type input "0"
click at [387, 199] on div "Services Artist Service Qty Price Disc Total Action [PERSON_NAME] [PERSON_NAME]…" at bounding box center [330, 170] width 572 height 98
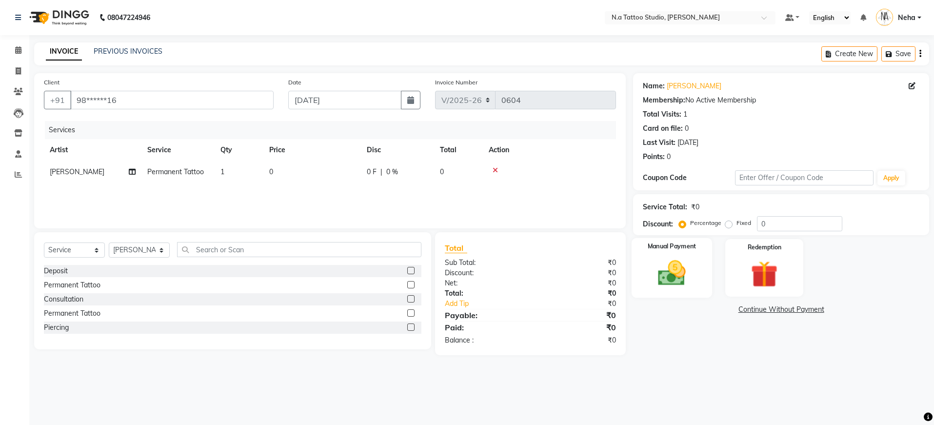
click at [695, 274] on div "Manual Payment" at bounding box center [671, 268] width 81 height 60
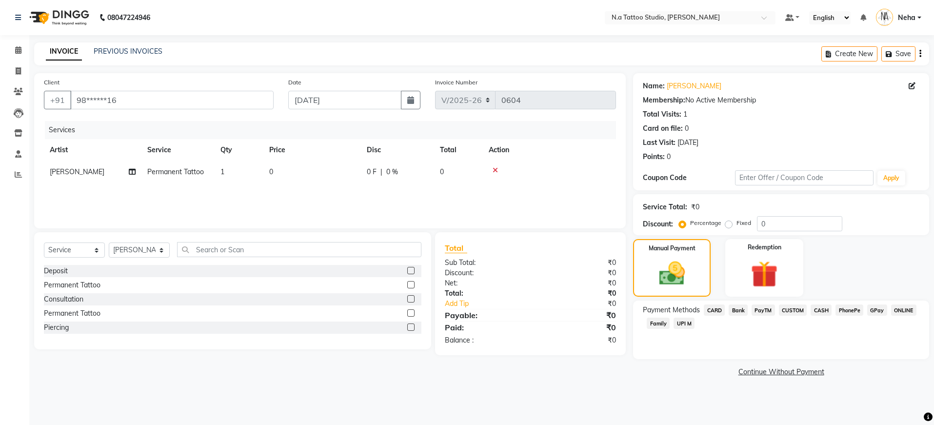
drag, startPoint x: 825, startPoint y: 309, endPoint x: 826, endPoint y: 329, distance: 19.5
click at [825, 310] on span "CASH" at bounding box center [820, 309] width 21 height 11
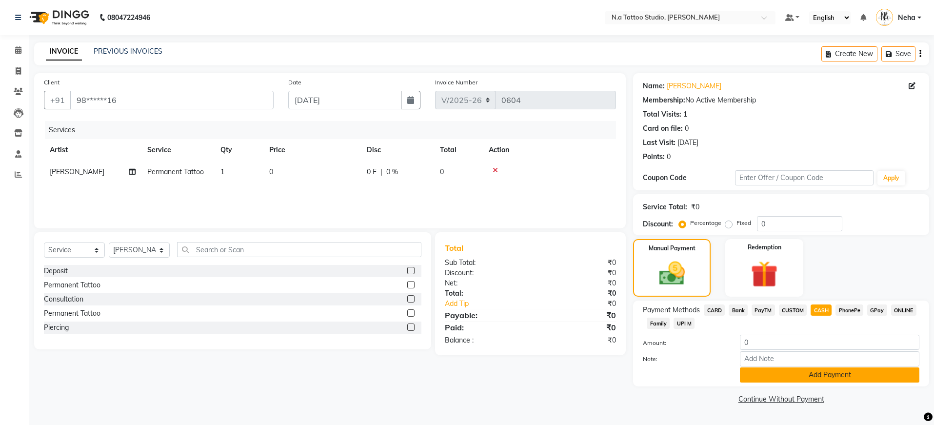
click at [837, 367] on button "Add Payment" at bounding box center [829, 374] width 179 height 15
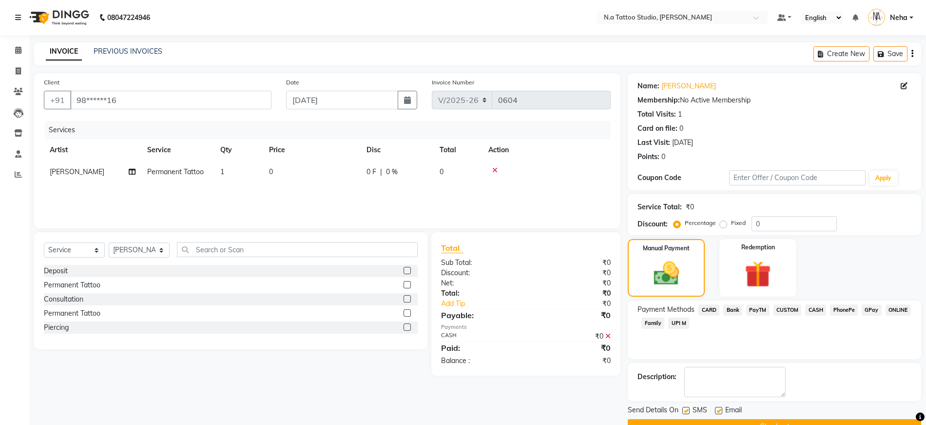
scroll to position [24, 0]
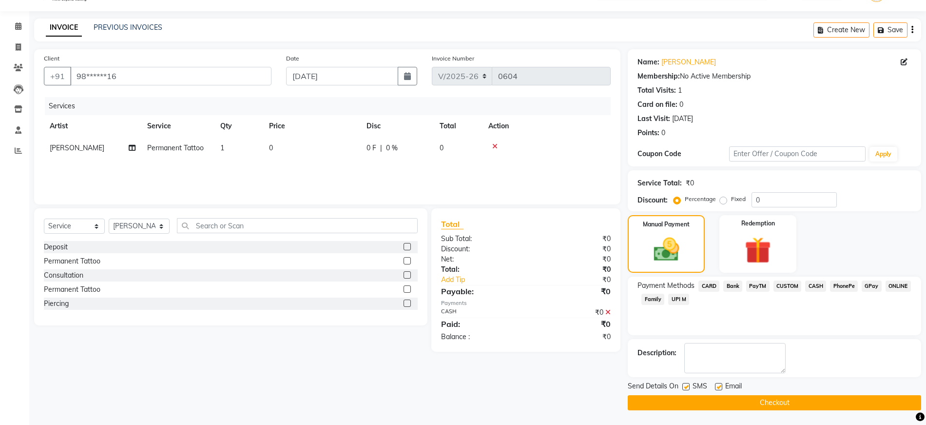
click at [844, 399] on button "Checkout" at bounding box center [775, 402] width 294 height 15
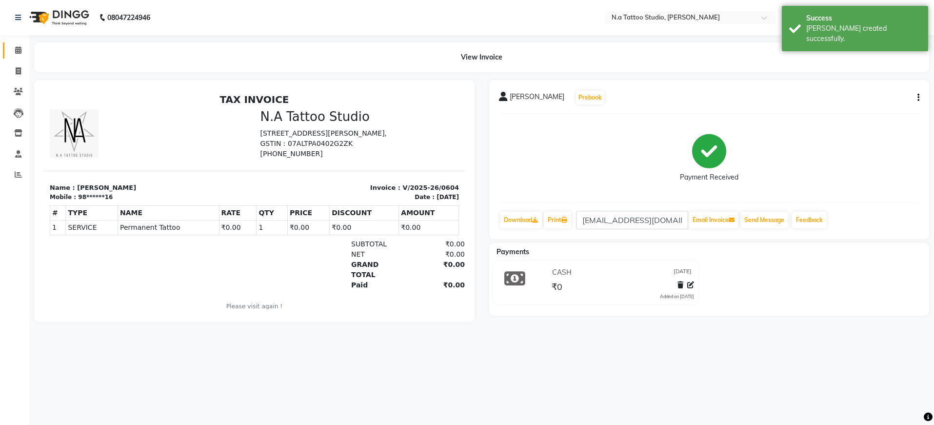
click at [20, 43] on link "Calendar" at bounding box center [14, 50] width 23 height 16
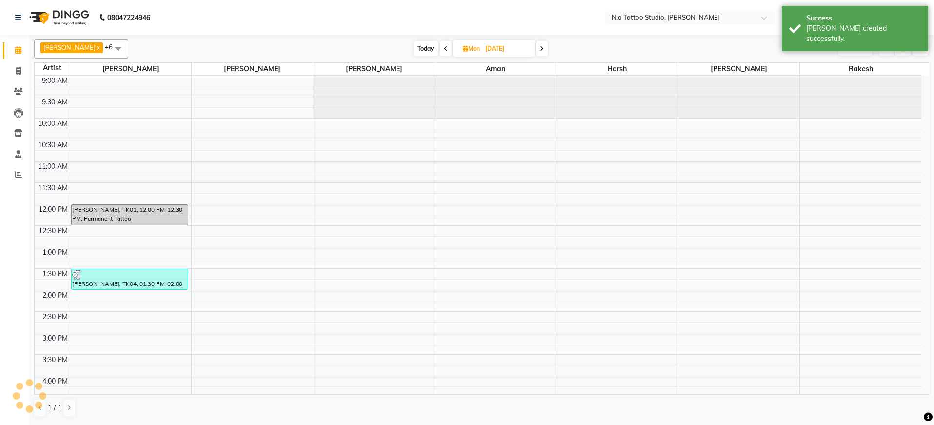
click at [413, 50] on span "Today" at bounding box center [425, 48] width 24 height 15
type input "02-09-2025"
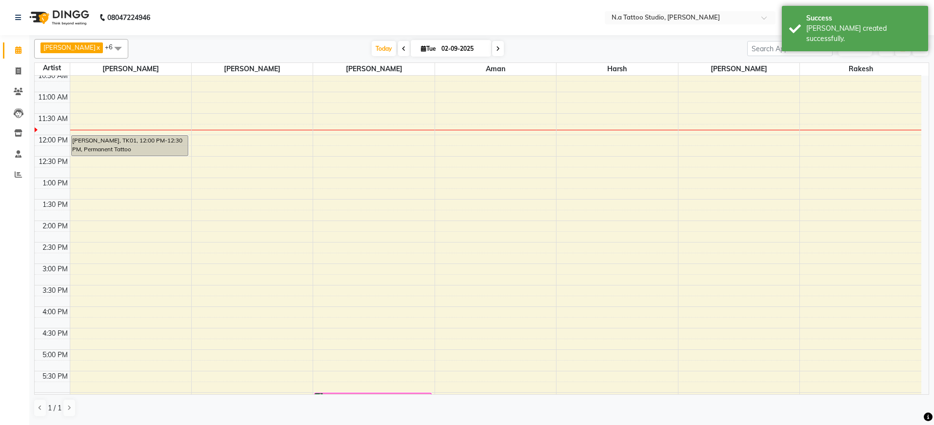
scroll to position [45, 0]
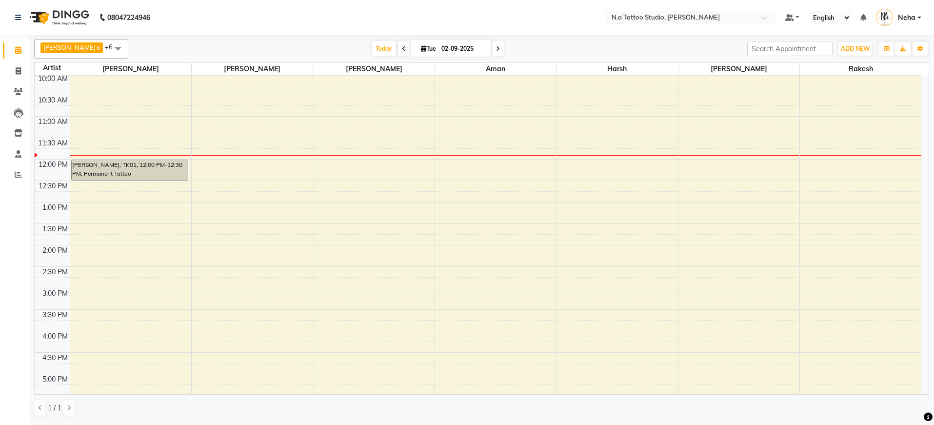
click at [381, 51] on span "Today" at bounding box center [384, 48] width 24 height 15
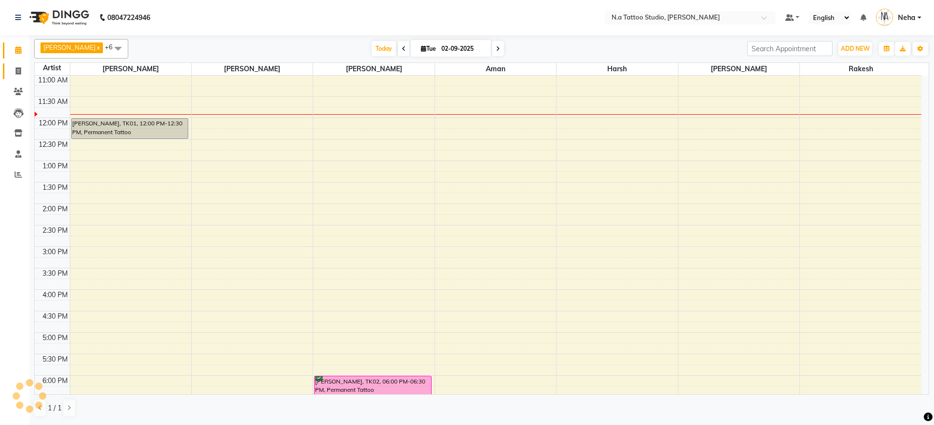
click at [14, 73] on span at bounding box center [18, 71] width 17 height 11
select select "service"
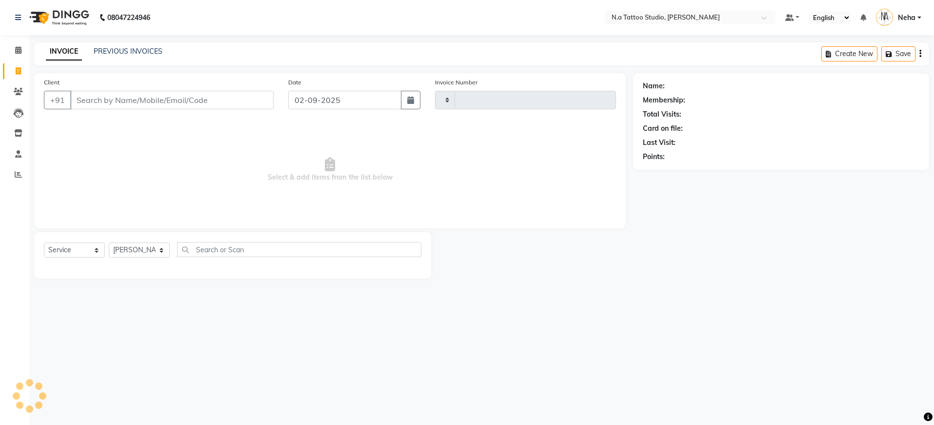
type input "9899555085"
type input "0605"
select select "4590"
type input "9899555085"
click at [251, 103] on span "Add Client" at bounding box center [248, 100] width 39 height 10
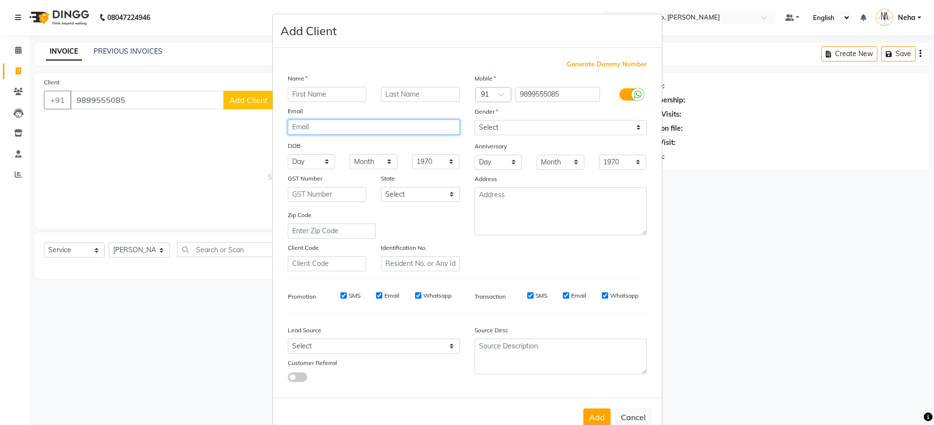
click at [367, 132] on input "email" at bounding box center [374, 126] width 172 height 15
paste input "[PERSON_NAME][EMAIL_ADDRESS][DOMAIN_NAME]"
type input "[PERSON_NAME][EMAIL_ADDRESS][DOMAIN_NAME]"
click at [307, 83] on div "Name" at bounding box center [295, 80] width 31 height 14
click at [306, 92] on input "text" at bounding box center [327, 94] width 79 height 15
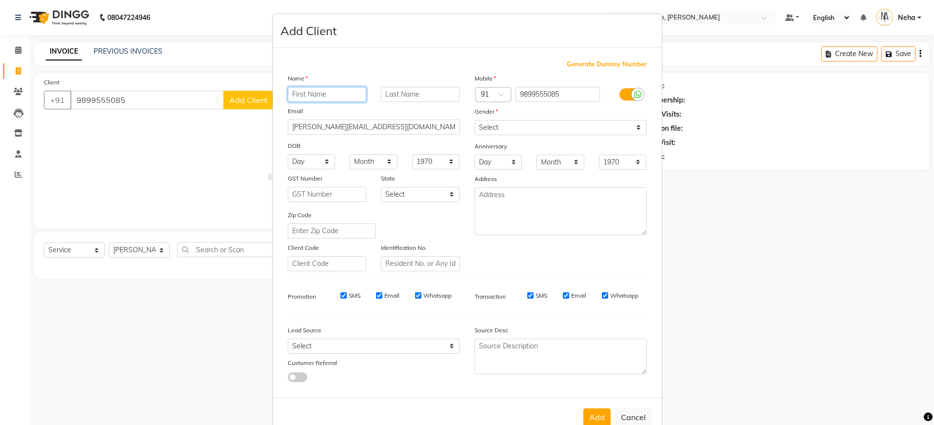
paste input "[PERSON_NAME]"
type input "[PERSON_NAME]"
click at [402, 85] on div "Name" at bounding box center [373, 80] width 187 height 14
click at [401, 88] on input "text" at bounding box center [420, 94] width 79 height 15
paste input "[PERSON_NAME]"
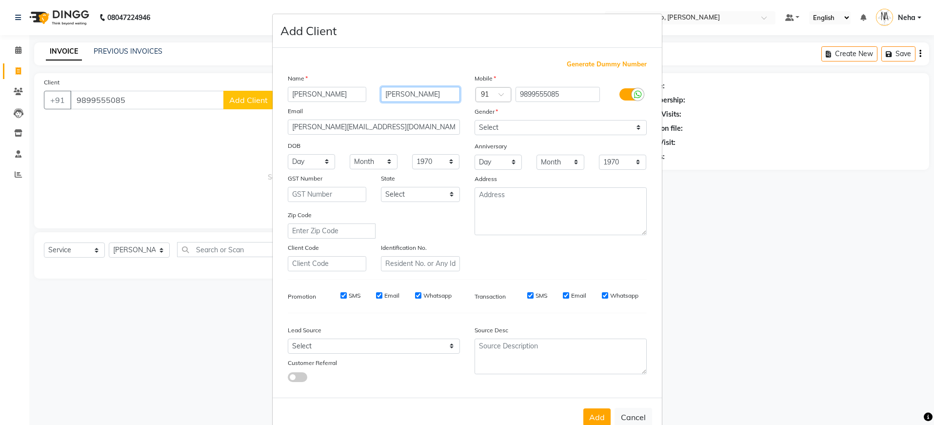
type input "[PERSON_NAME]"
click at [506, 131] on select "Select [DEMOGRAPHIC_DATA] [DEMOGRAPHIC_DATA] Other Prefer Not To Say" at bounding box center [560, 127] width 172 height 15
select select "[DEMOGRAPHIC_DATA]"
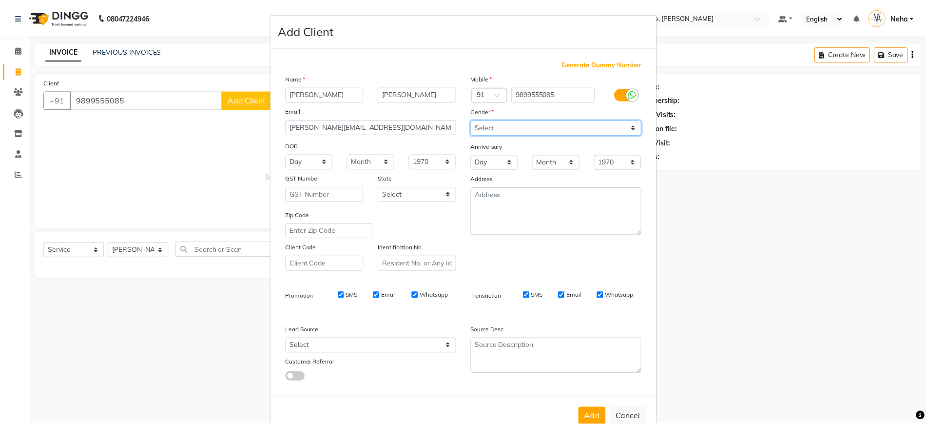
scroll to position [25, 0]
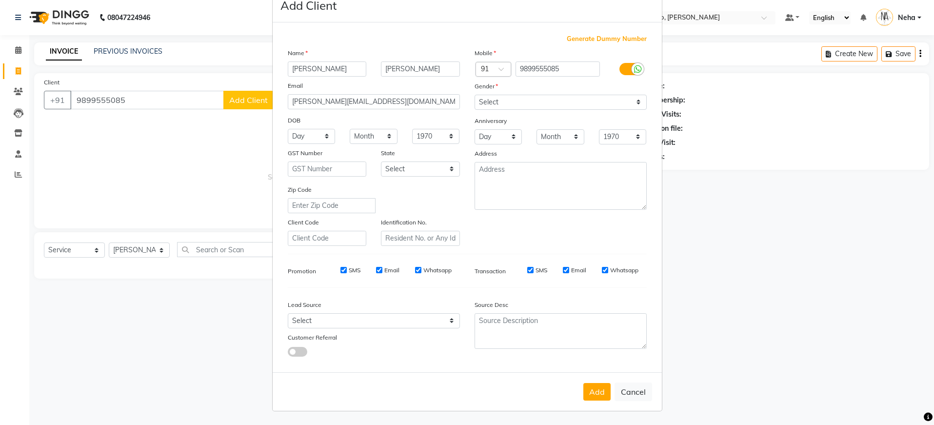
click at [589, 391] on button "Add" at bounding box center [596, 392] width 27 height 18
type input "98******85"
select select
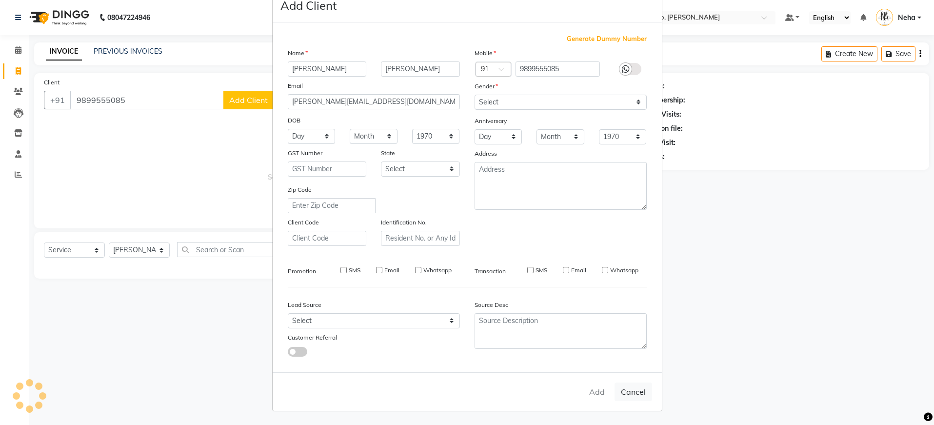
select select
checkbox input "false"
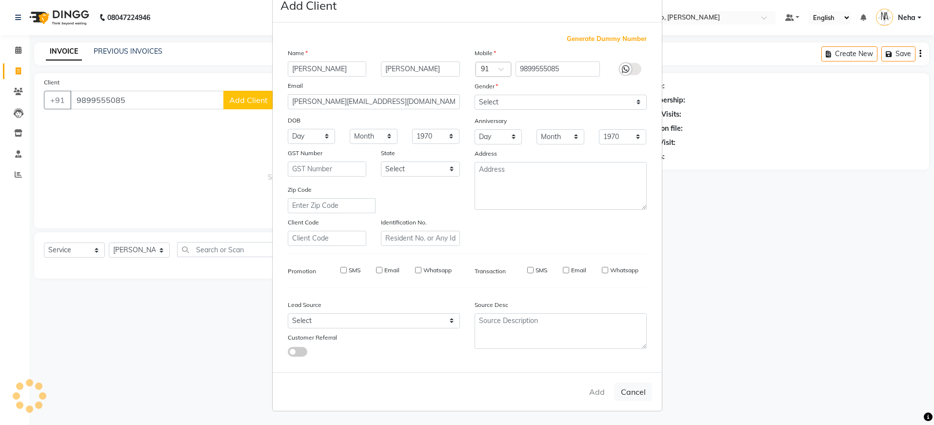
checkbox input "false"
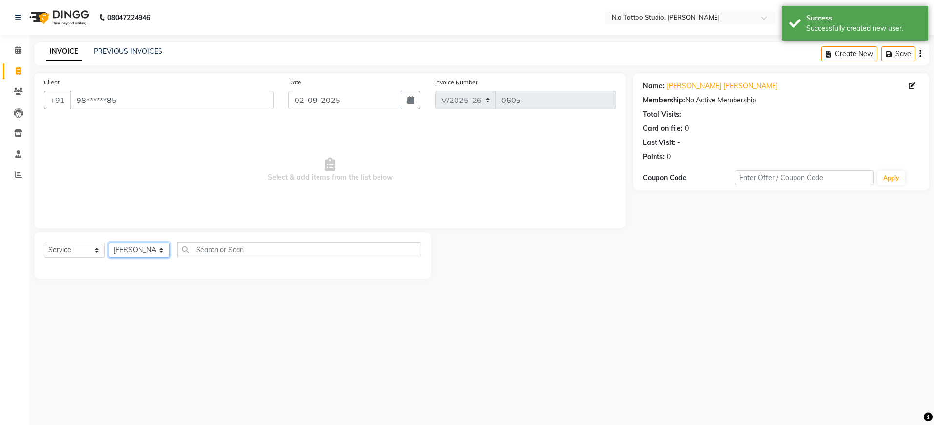
click at [131, 250] on select "[PERSON_NAME] [PERSON_NAME] [PERSON_NAME] [PERSON_NAME] Manager [PERSON_NAME] […" at bounding box center [139, 249] width 61 height 15
select select "26601"
drag, startPoint x: 58, startPoint y: 268, endPoint x: 376, endPoint y: 183, distance: 330.0
click at [58, 268] on div "Deposit" at bounding box center [56, 271] width 24 height 10
checkbox input "false"
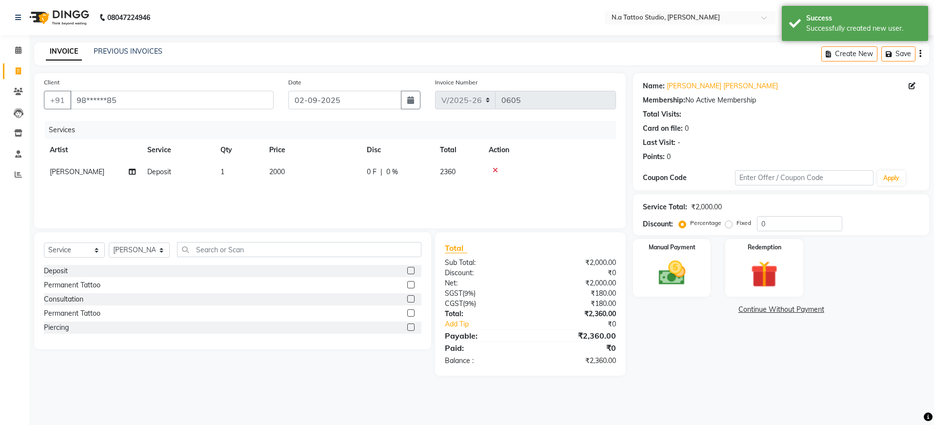
click at [919, 54] on icon "button" at bounding box center [920, 54] width 2 height 0
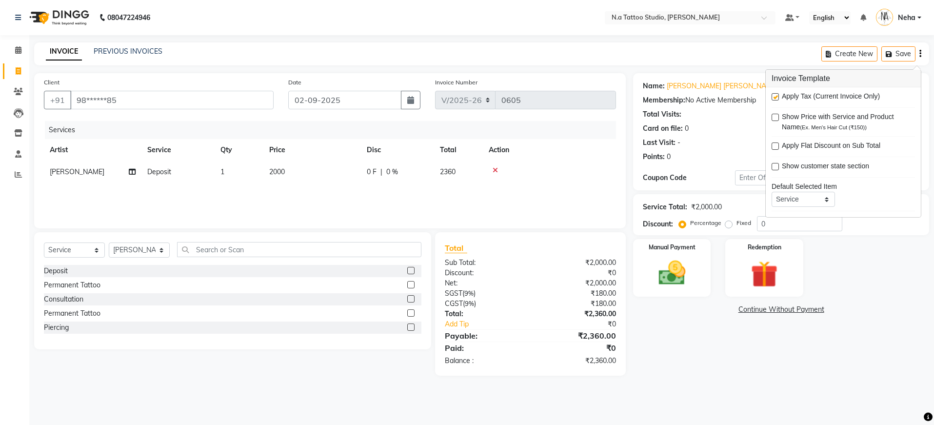
click at [778, 97] on label at bounding box center [774, 96] width 7 height 7
click at [778, 97] on input "checkbox" at bounding box center [774, 97] width 6 height 6
checkbox input "false"
click at [720, 60] on div "INVOICE PREVIOUS INVOICES Create New Save" at bounding box center [481, 53] width 895 height 23
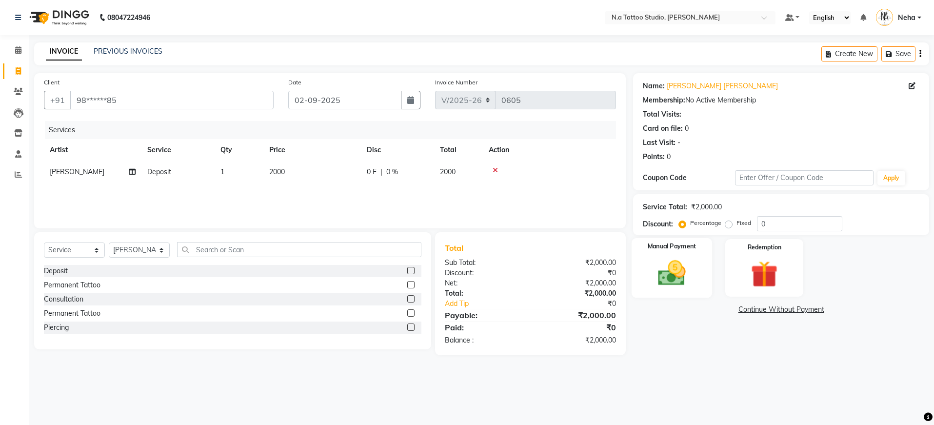
click at [678, 274] on img at bounding box center [671, 273] width 45 height 32
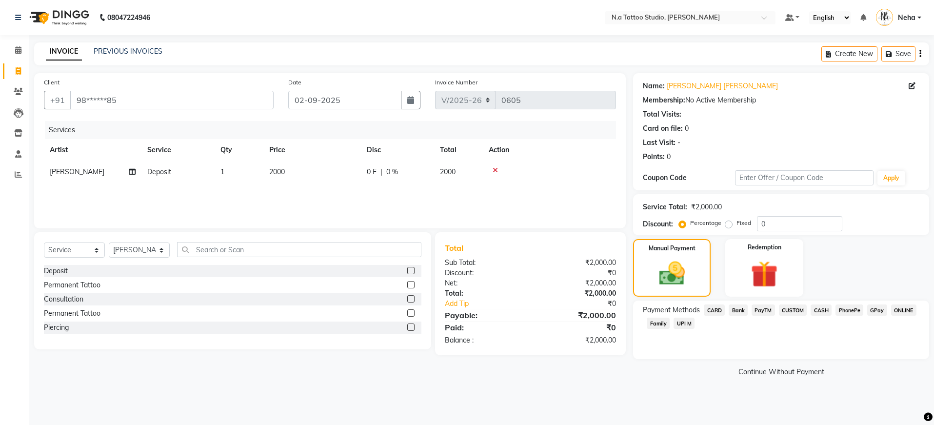
click at [903, 310] on span "ONLINE" at bounding box center [903, 309] width 25 height 11
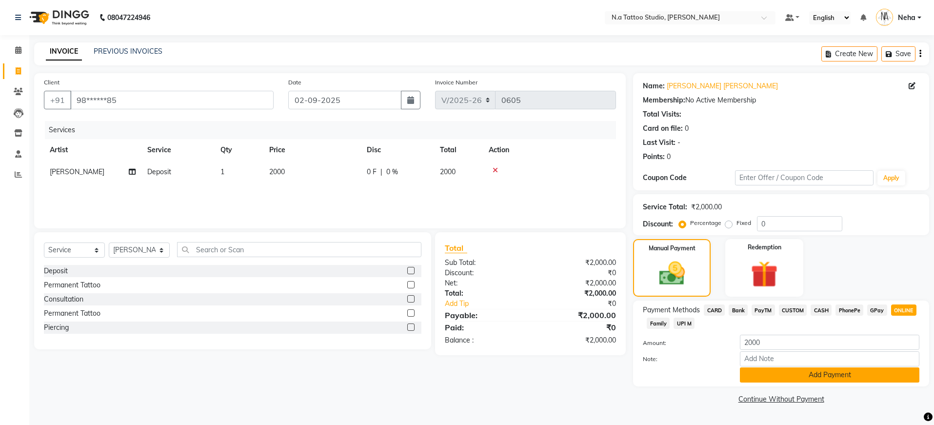
drag, startPoint x: 852, startPoint y: 375, endPoint x: 816, endPoint y: 337, distance: 52.1
click at [852, 375] on button "Add Payment" at bounding box center [829, 374] width 179 height 15
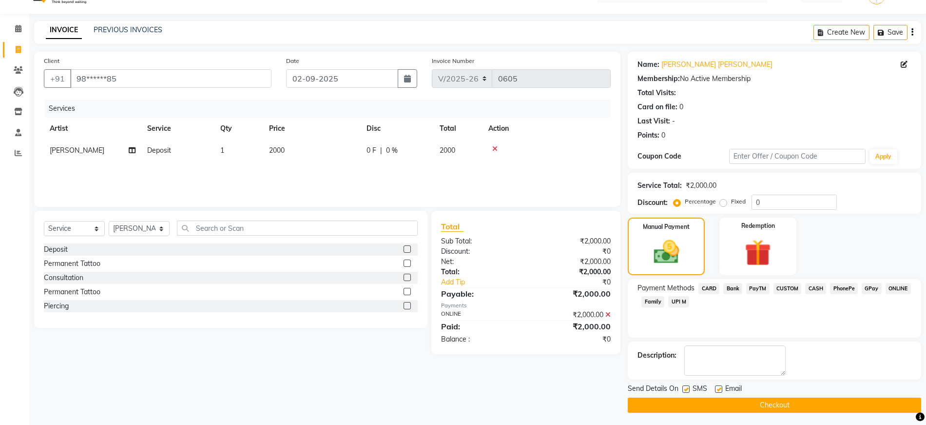
scroll to position [24, 0]
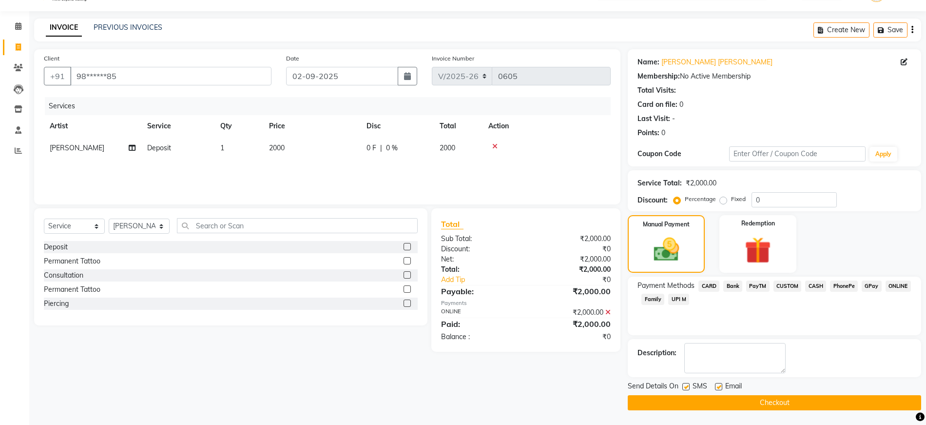
click at [810, 407] on button "Checkout" at bounding box center [775, 402] width 294 height 15
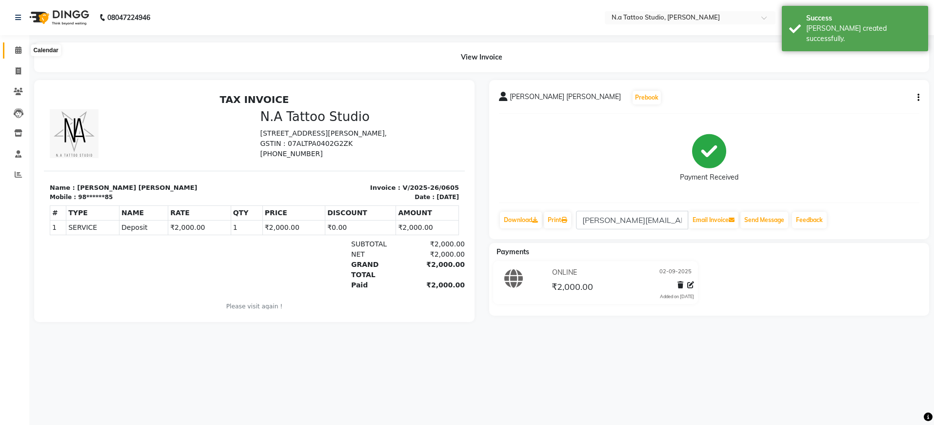
click at [15, 47] on icon at bounding box center [18, 49] width 6 height 7
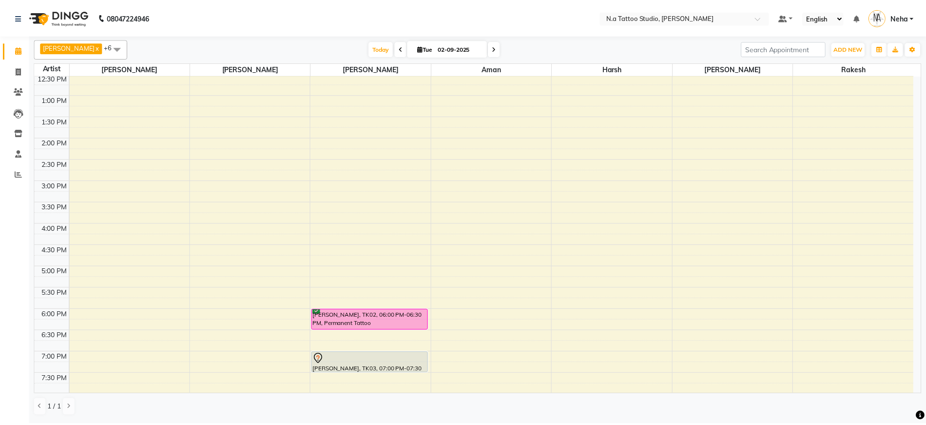
scroll to position [236, 0]
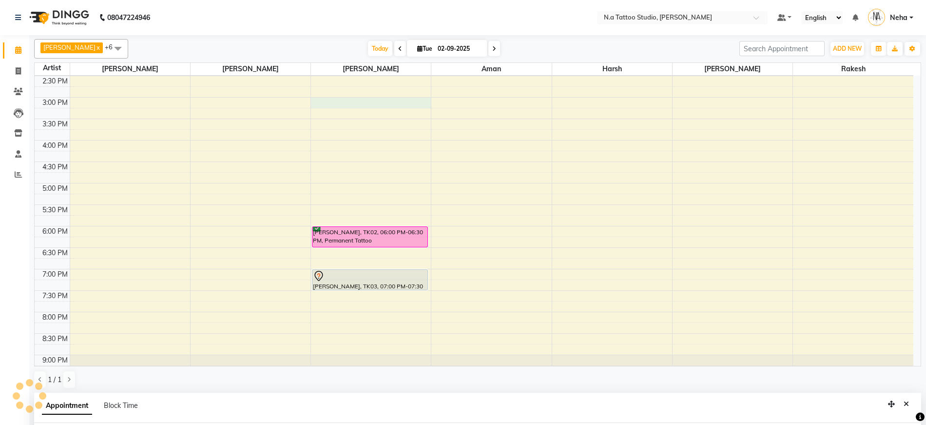
select select "26611"
select select "tentative"
paste input "9654655517"
select select "900"
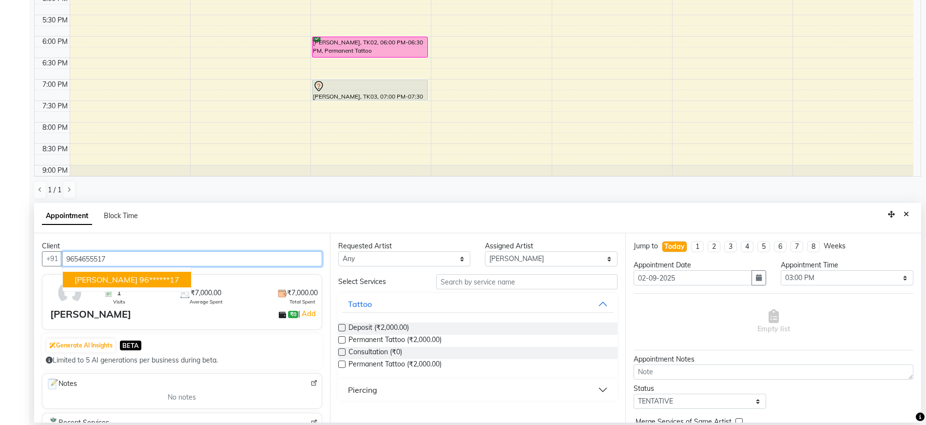
click at [139, 275] on ngb-highlight "96******17" at bounding box center [159, 280] width 40 height 10
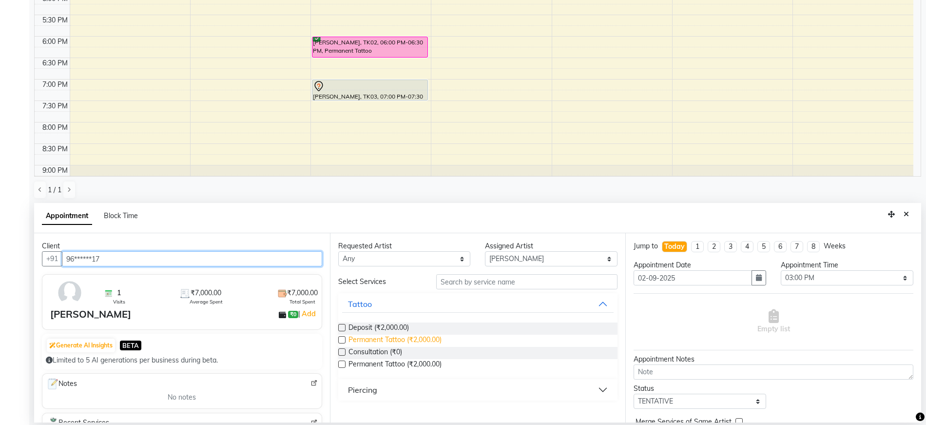
type input "96******17"
click at [401, 341] on span "Permanent Tattoo (₹2,000.00)" at bounding box center [395, 340] width 93 height 12
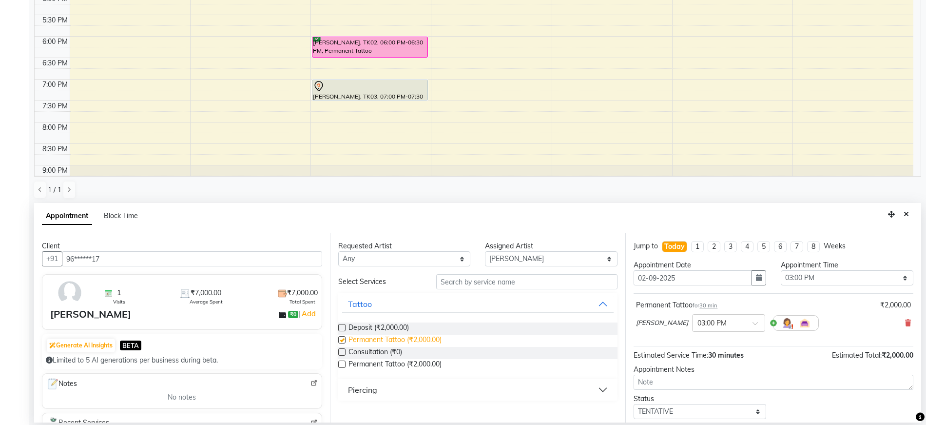
checkbox input "false"
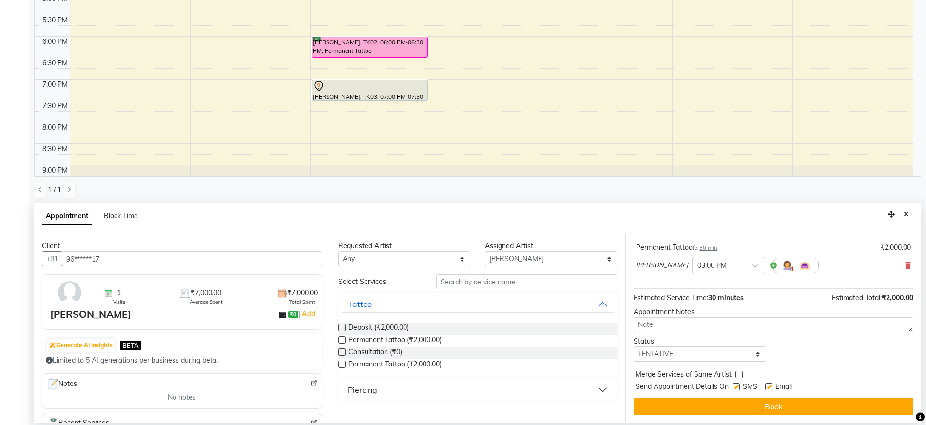
scroll to position [58, 0]
click at [701, 354] on select "Select TENTATIVE CONFIRM CHECK-IN UPCOMING" at bounding box center [700, 353] width 133 height 15
select select "confirm booking"
click at [714, 405] on button "Book" at bounding box center [774, 406] width 280 height 18
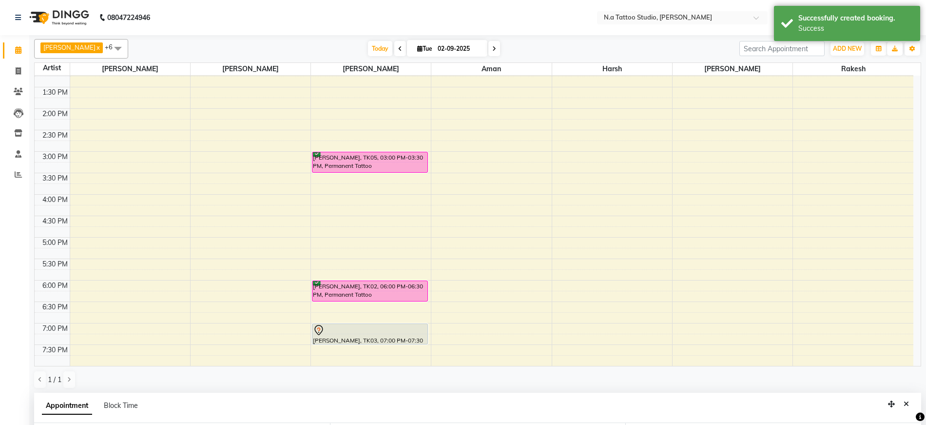
scroll to position [183, 0]
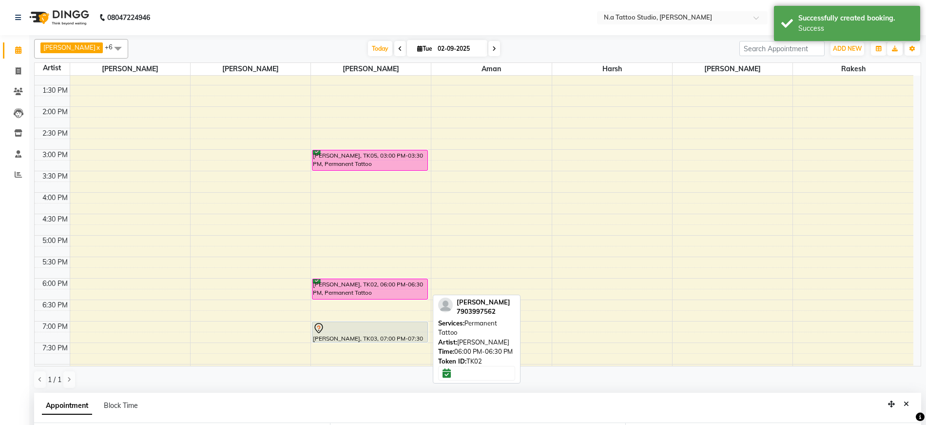
click at [380, 289] on div "[PERSON_NAME], TK02, 06:00 PM-06:30 PM, Permanent Tattoo" at bounding box center [370, 289] width 115 height 20
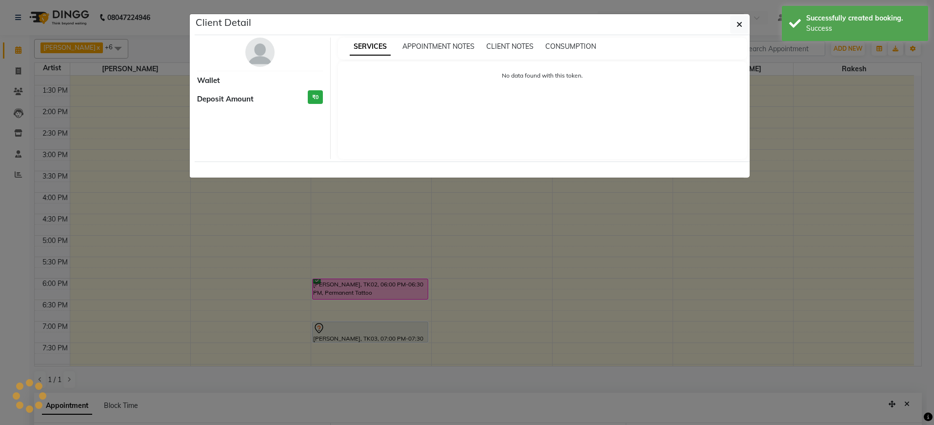
select select "6"
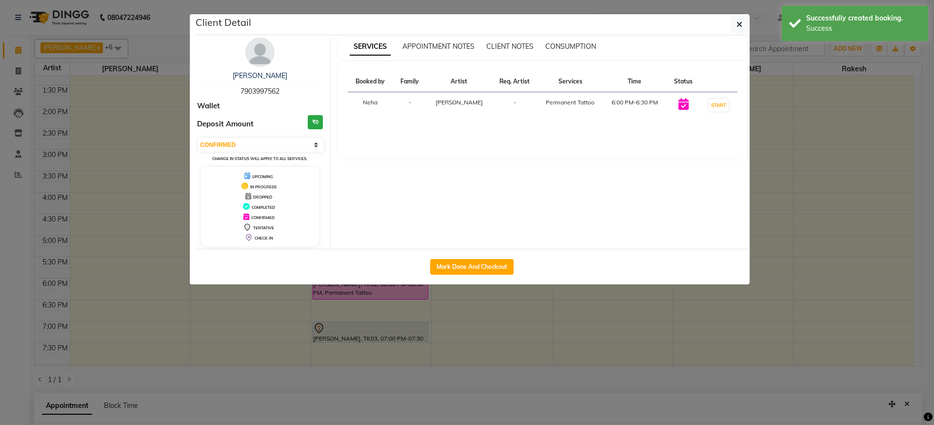
click at [257, 90] on span "7903997562" at bounding box center [259, 91] width 39 height 9
copy span "7903997562"
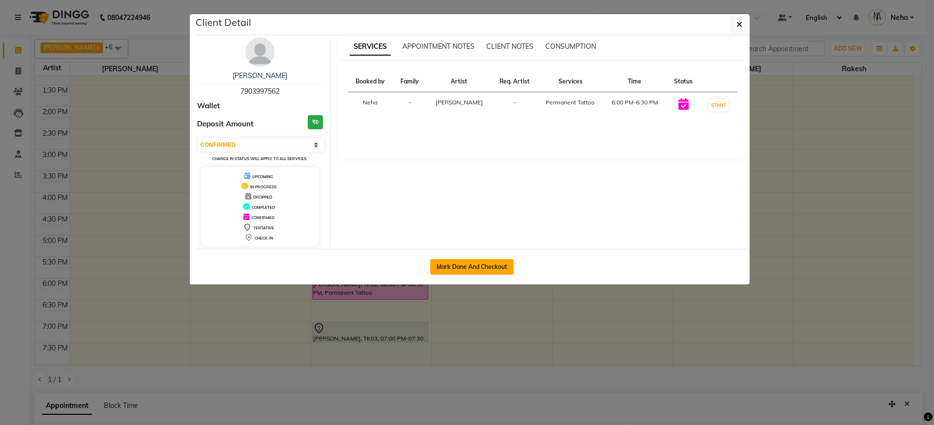
drag, startPoint x: 736, startPoint y: 24, endPoint x: 503, endPoint y: 247, distance: 323.1
click at [736, 24] on icon "button" at bounding box center [739, 24] width 6 height 8
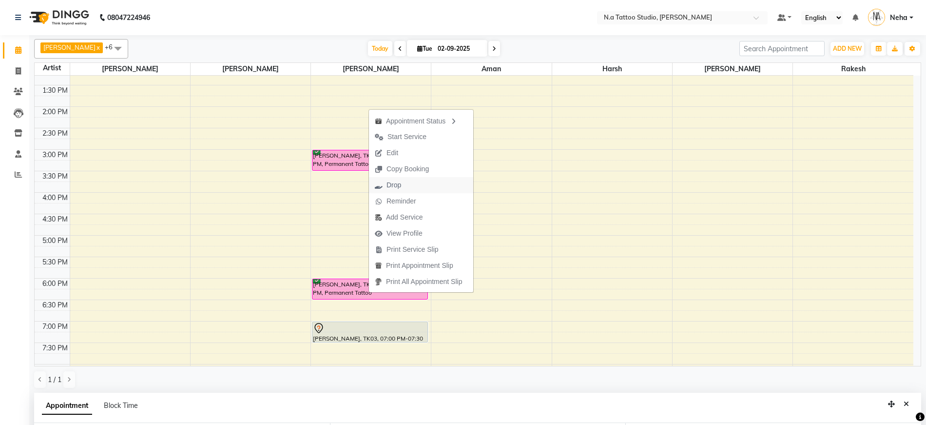
click at [419, 179] on button "Drop" at bounding box center [421, 185] width 104 height 16
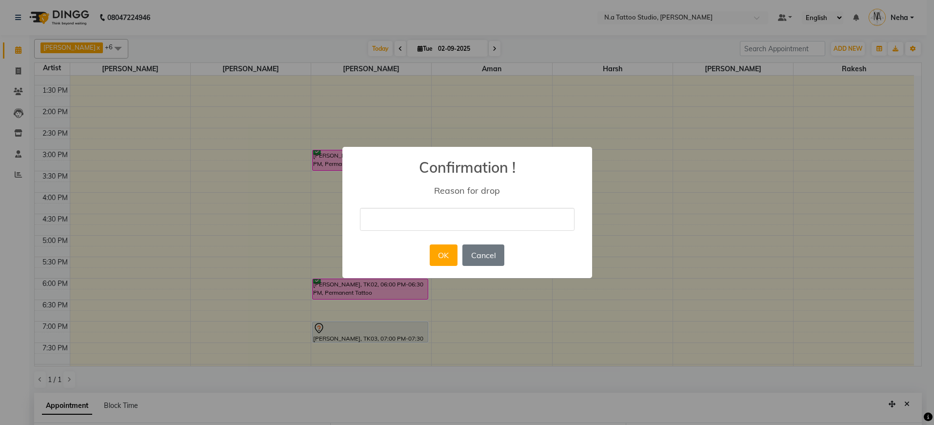
drag, startPoint x: 403, startPoint y: 217, endPoint x: 414, endPoint y: 228, distance: 15.2
click at [404, 218] on input "text" at bounding box center [467, 219] width 215 height 23
type input "drop"
click at [438, 254] on button "OK" at bounding box center [444, 254] width 28 height 21
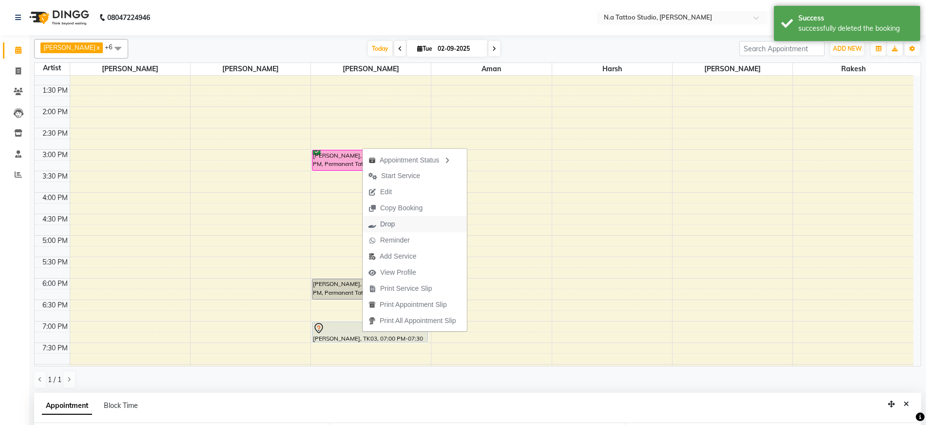
click at [399, 221] on span "Drop" at bounding box center [382, 224] width 38 height 16
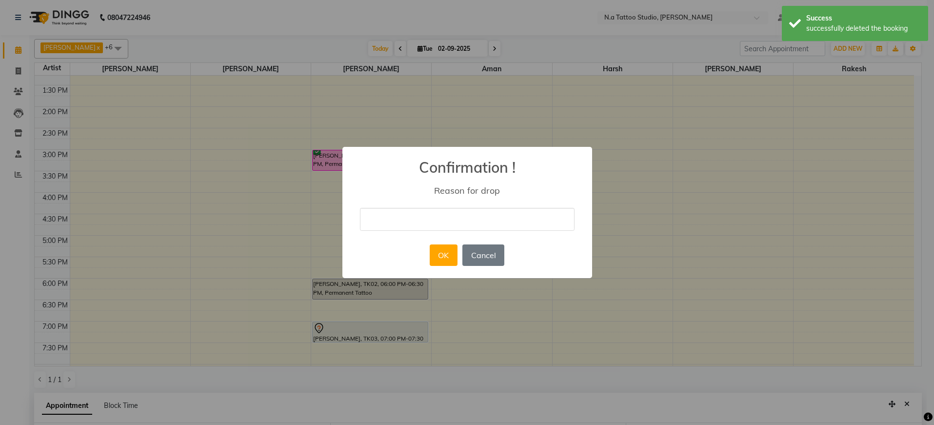
drag, startPoint x: 432, startPoint y: 220, endPoint x: 432, endPoint y: 231, distance: 10.2
click at [432, 222] on input "text" at bounding box center [467, 219] width 215 height 23
type input "drop"
click at [435, 257] on button "OK" at bounding box center [444, 254] width 28 height 21
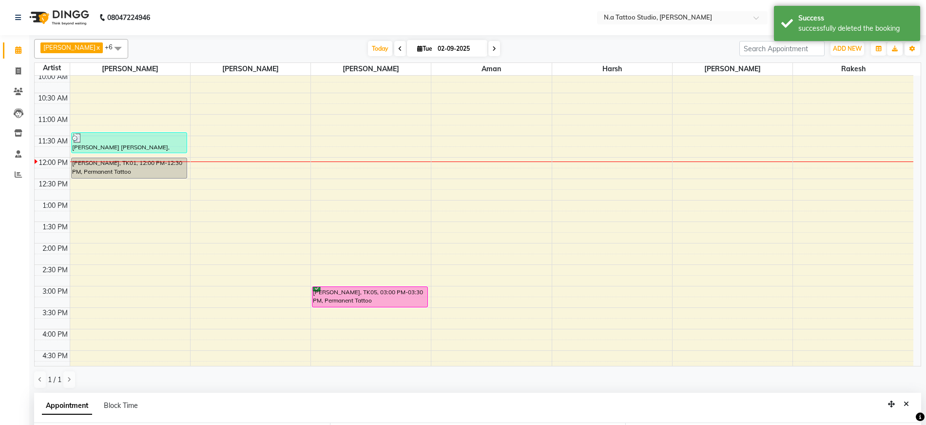
scroll to position [0, 0]
